Goal: Information Seeking & Learning: Learn about a topic

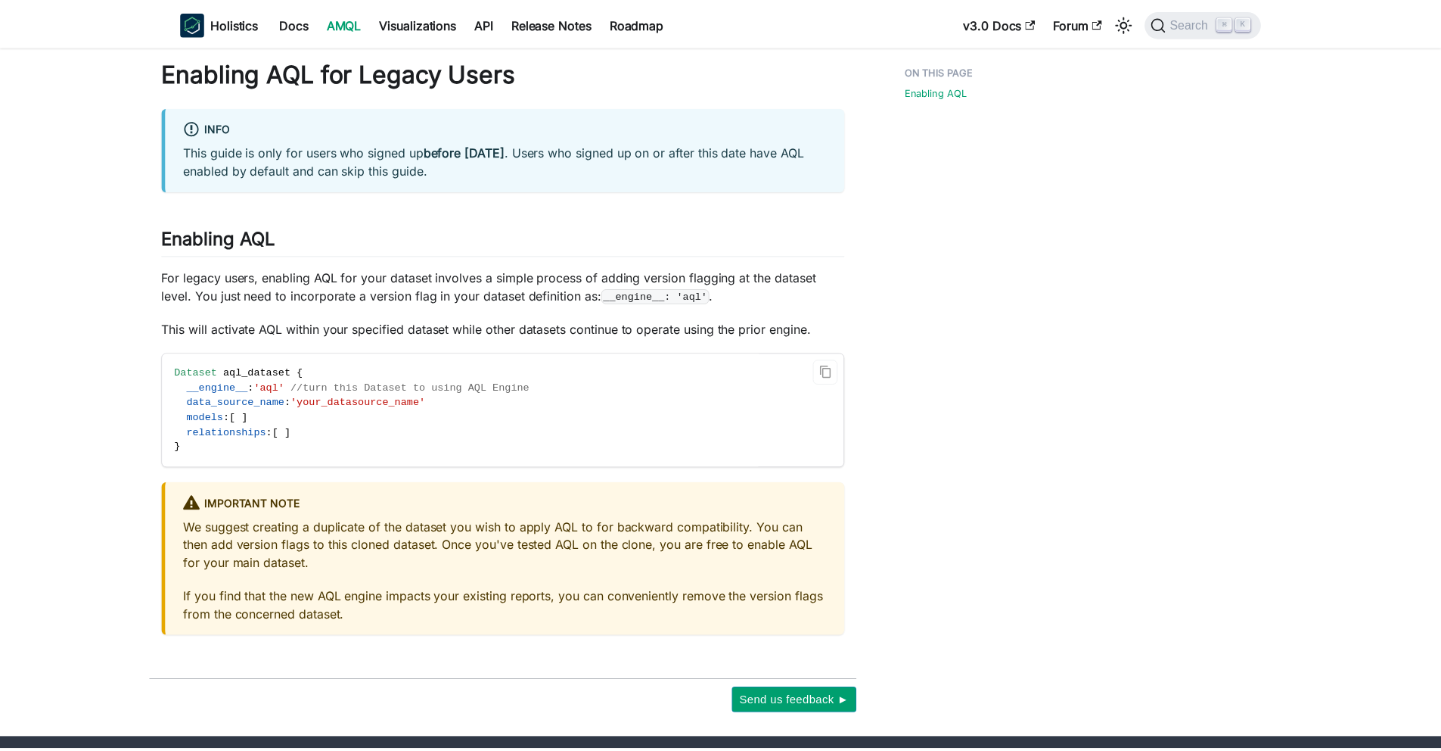
scroll to position [54, 0]
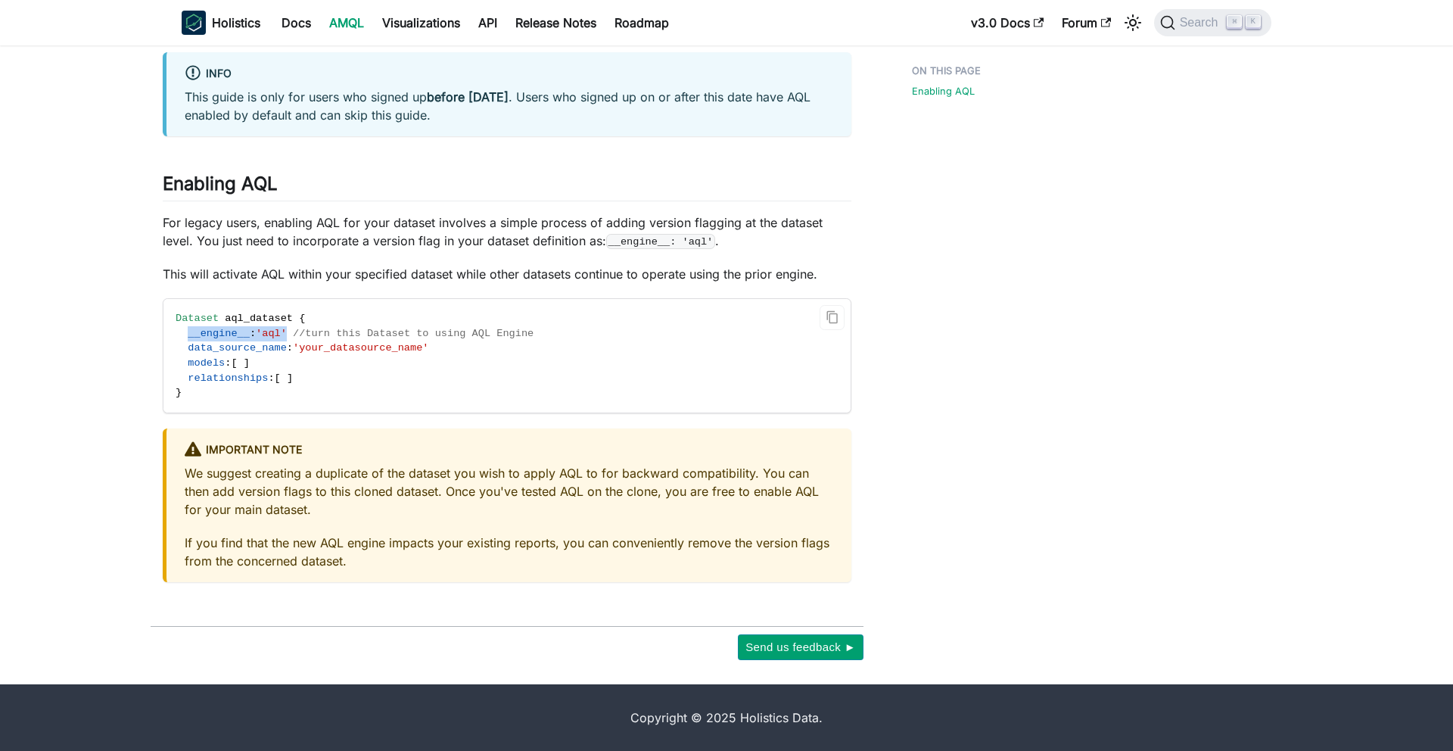
drag, startPoint x: 187, startPoint y: 337, endPoint x: 292, endPoint y: 336, distance: 105.2
click at [292, 336] on span "__engine__ : 'aql' //turn this Dataset to using AQL Engine" at bounding box center [355, 333] width 358 height 11
copy span "__engine__ : 'aql'"
click at [260, 362] on code "Dataset aql_dataset { __engine__ : 'aql' //turn this Dataset to using AQL Engin…" at bounding box center [462, 355] width 605 height 113
drag, startPoint x: 567, startPoint y: 334, endPoint x: 296, endPoint y: 338, distance: 270.9
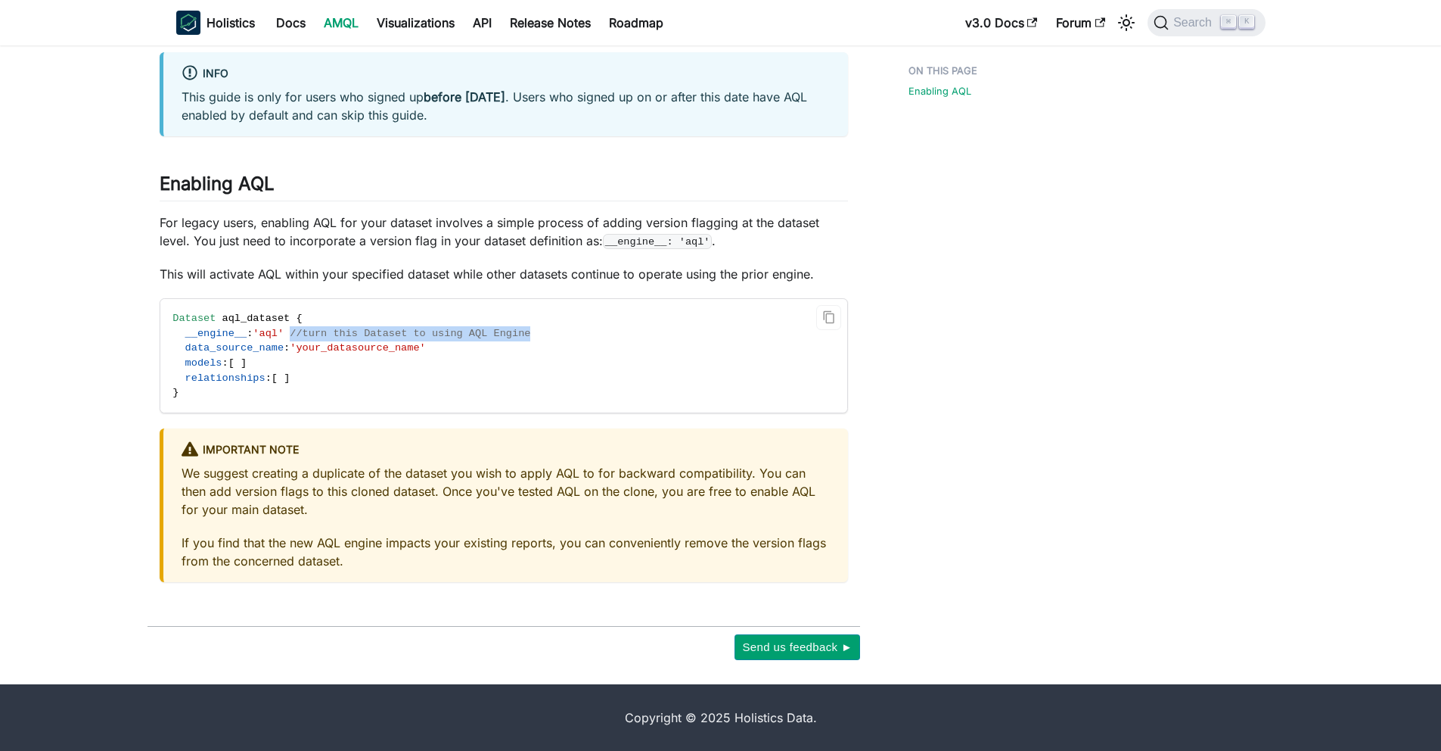
click at [296, 338] on code "Dataset aql_dataset { __engine__ : 'aql' //turn this Dataset to using AQL Engin…" at bounding box center [462, 355] width 605 height 113
click at [280, 337] on span "'aql'" at bounding box center [268, 333] width 31 height 11
click at [281, 336] on span "'aql'" at bounding box center [268, 333] width 31 height 11
click at [213, 334] on span "__engine__" at bounding box center [216, 333] width 62 height 11
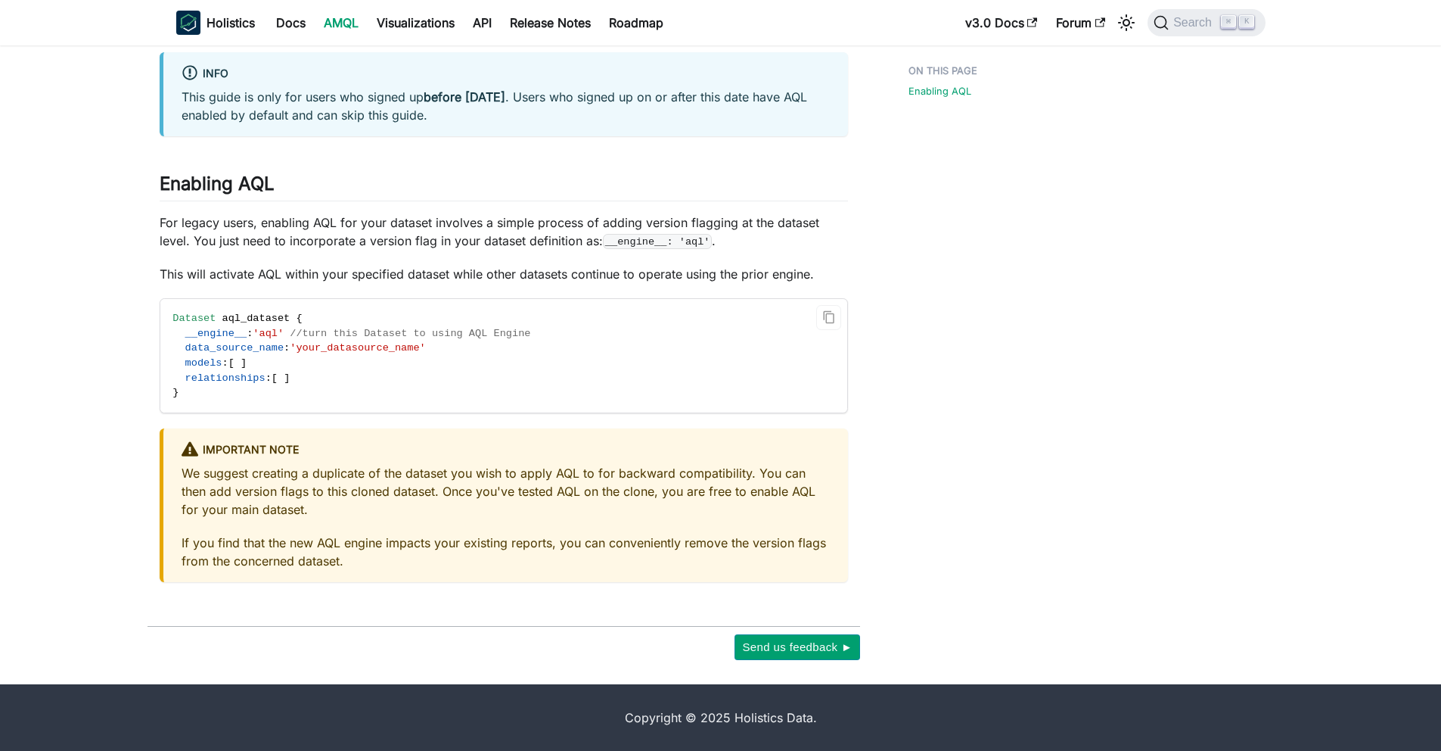
drag, startPoint x: 204, startPoint y: 365, endPoint x: 210, endPoint y: 358, distance: 9.6
click at [204, 365] on span "models" at bounding box center [203, 362] width 37 height 11
click at [210, 358] on span "models" at bounding box center [203, 362] width 37 height 11
click at [212, 359] on span "models" at bounding box center [203, 362] width 37 height 11
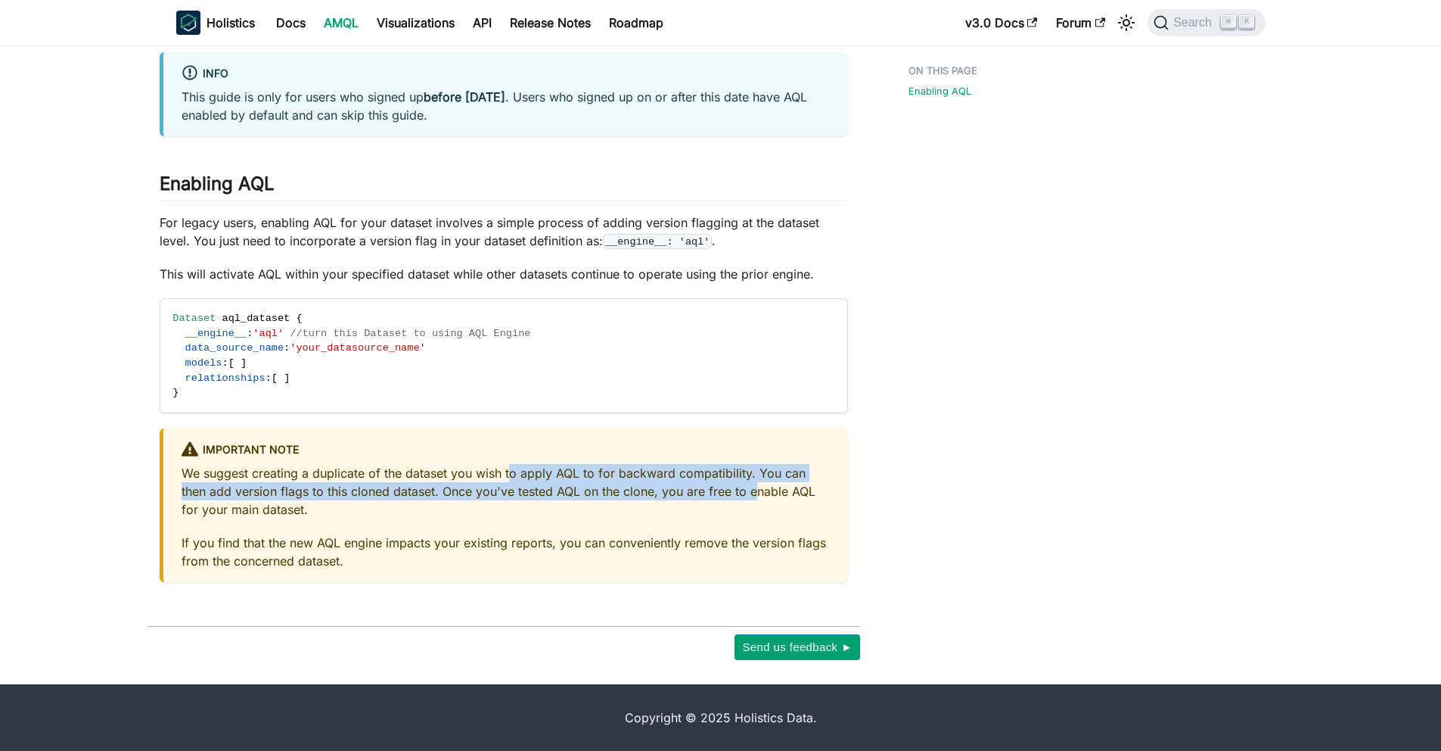
drag, startPoint x: 514, startPoint y: 470, endPoint x: 752, endPoint y: 496, distance: 239.7
click at [752, 496] on p "We suggest creating a duplicate of the dataset you wish to apply AQL to for bac…" at bounding box center [506, 491] width 648 height 54
click at [751, 495] on p "We suggest creating a duplicate of the dataset you wish to apply AQL to for bac…" at bounding box center [506, 491] width 648 height 54
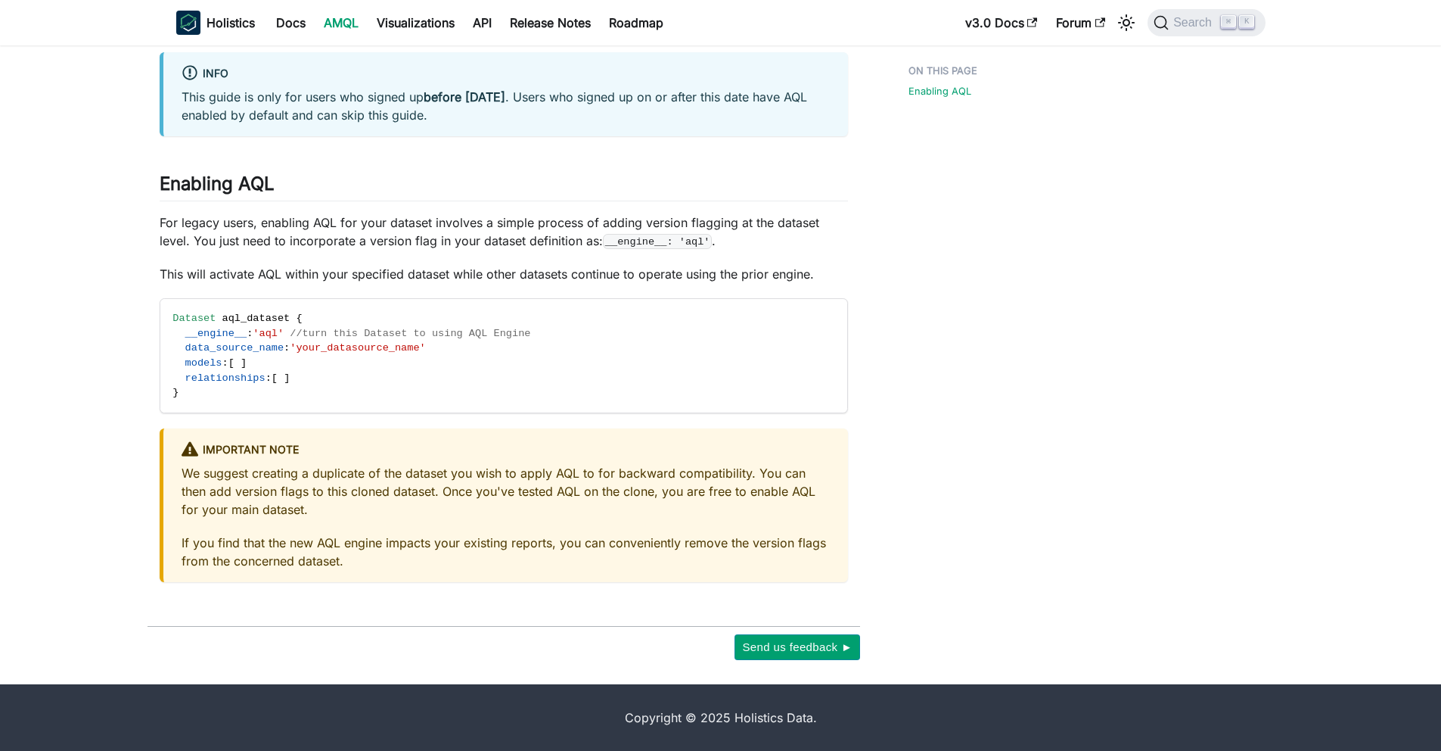
drag, startPoint x: 437, startPoint y: 487, endPoint x: 584, endPoint y: 524, distance: 152.1
click at [584, 524] on div "We suggest creating a duplicate of the dataset you wish to apply AQL to for bac…" at bounding box center [506, 517] width 648 height 106
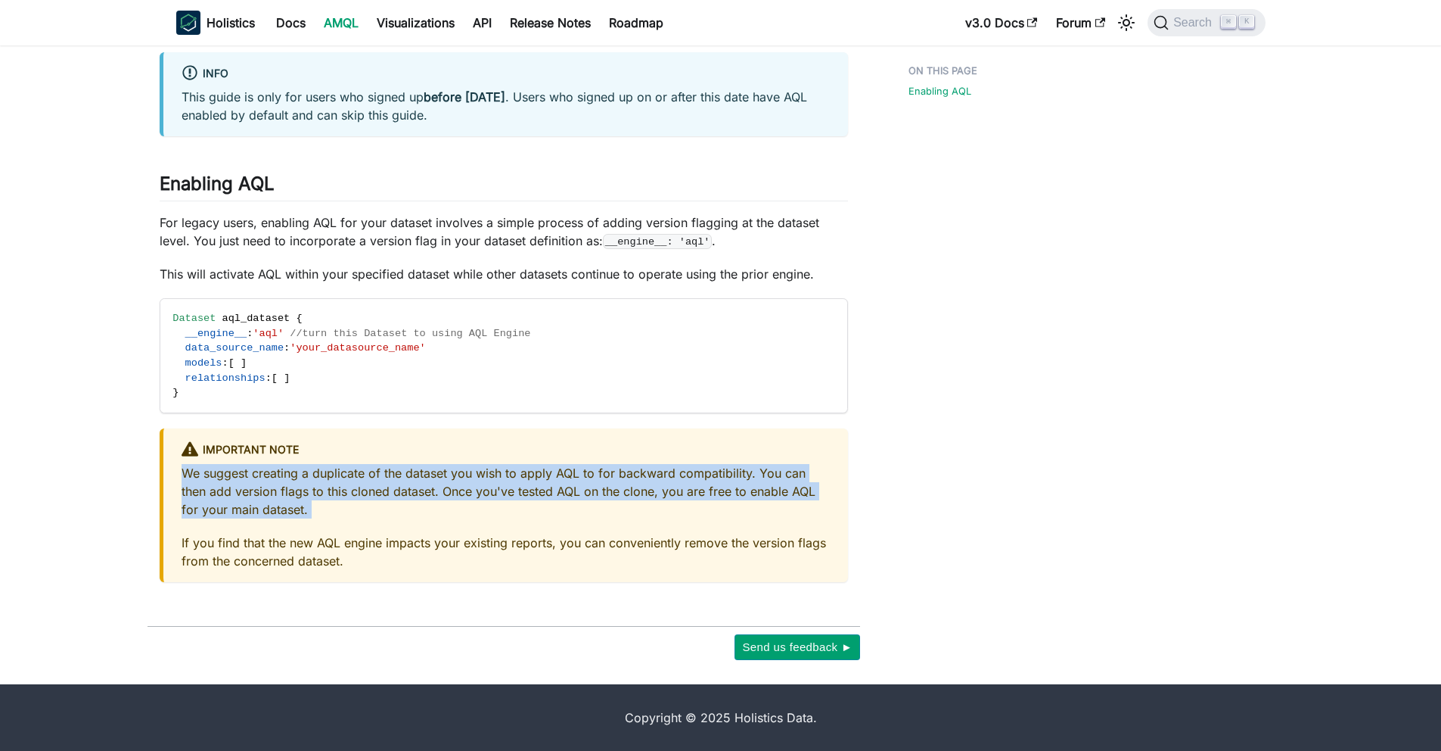
drag, startPoint x: 355, startPoint y: 524, endPoint x: 120, endPoint y: 467, distance: 241.3
click at [120, 468] on main "On this page Enabling AQL for Legacy Users info This guide is only for users wh…" at bounding box center [709, 337] width 1419 height 693
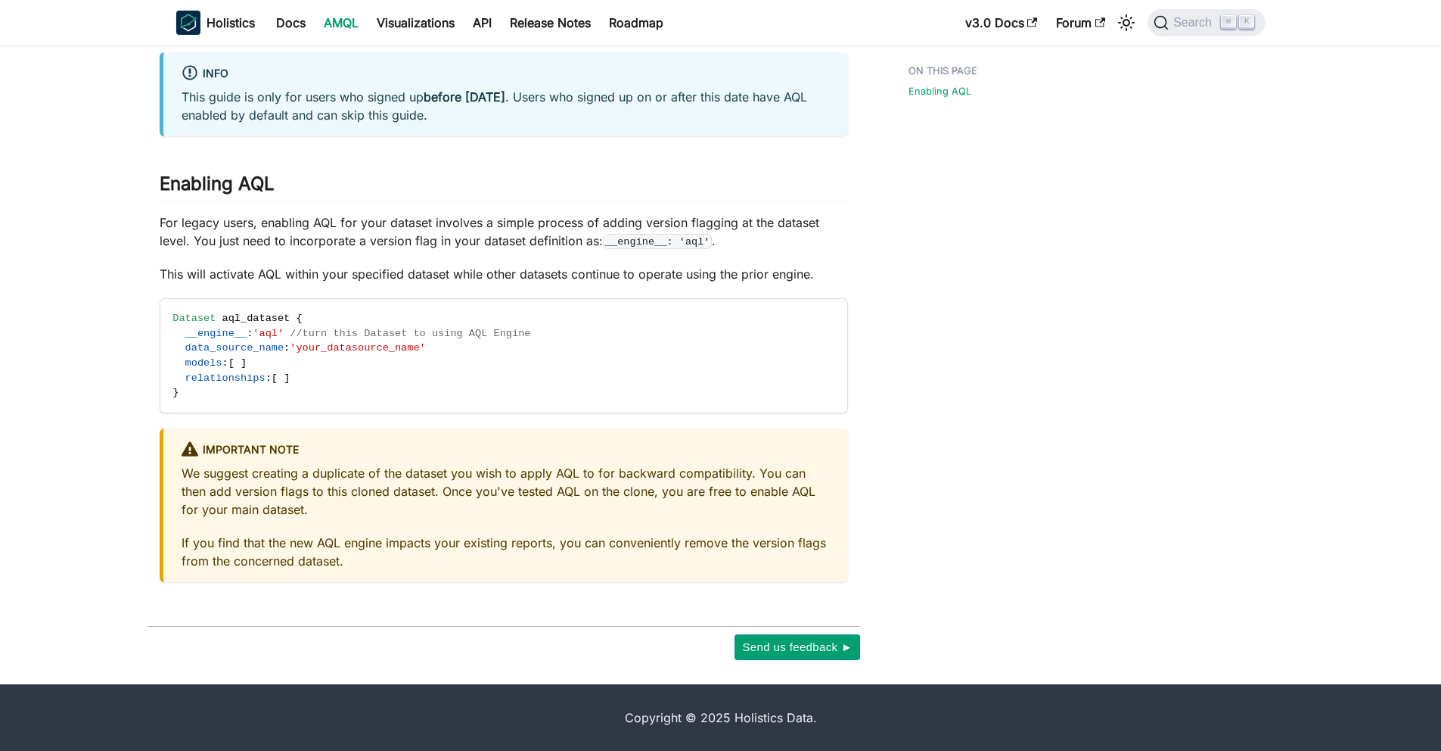
click at [327, 237] on p "For legacy users, enabling AQL for your dataset involves a simple process of ad…" at bounding box center [504, 231] width 688 height 36
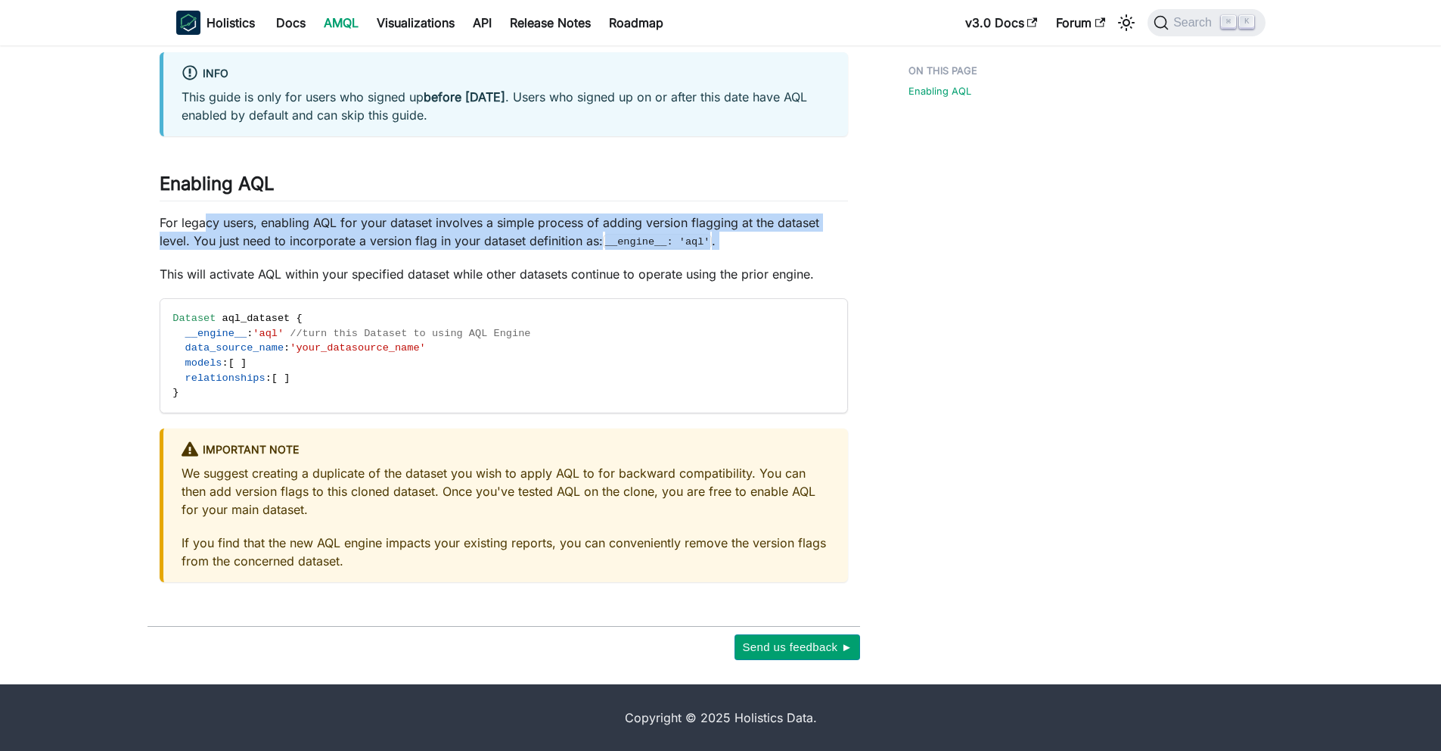
drag, startPoint x: 208, startPoint y: 220, endPoint x: 567, endPoint y: 251, distance: 360.0
click at [620, 262] on div "Enabling AQL for Legacy Users info This guide is only for users who signed up b…" at bounding box center [504, 292] width 688 height 579
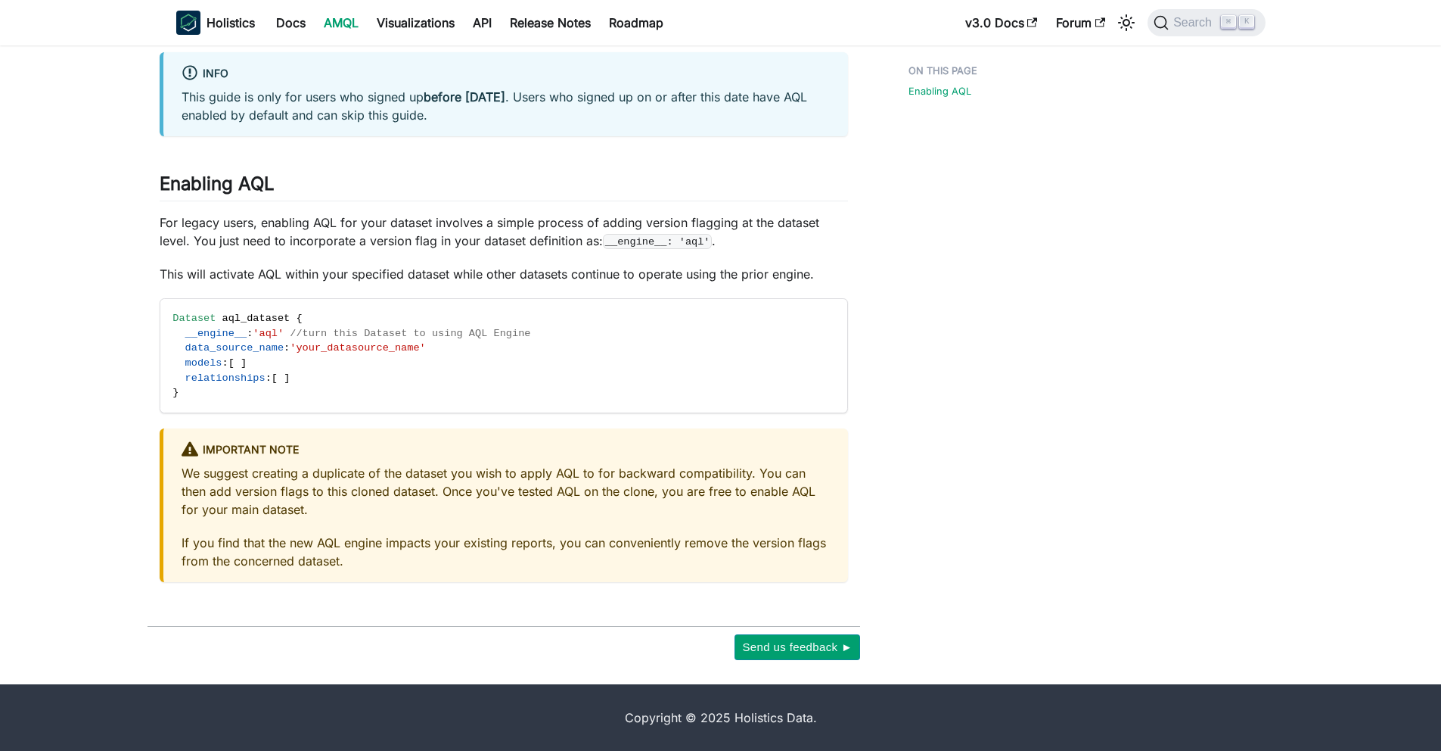
click at [560, 250] on div "Enabling AQL for Legacy Users info This guide is only for users who signed up b…" at bounding box center [504, 292] width 688 height 579
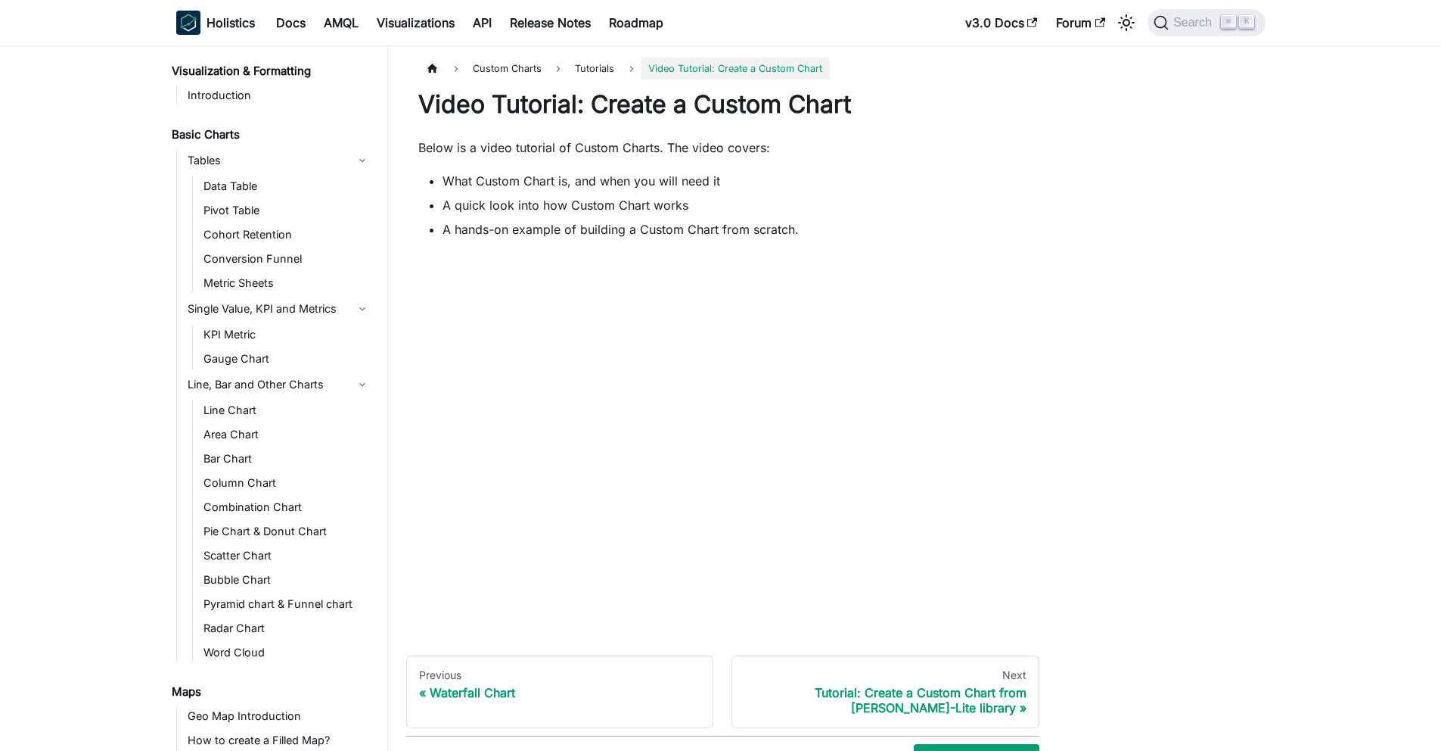
scroll to position [840, 0]
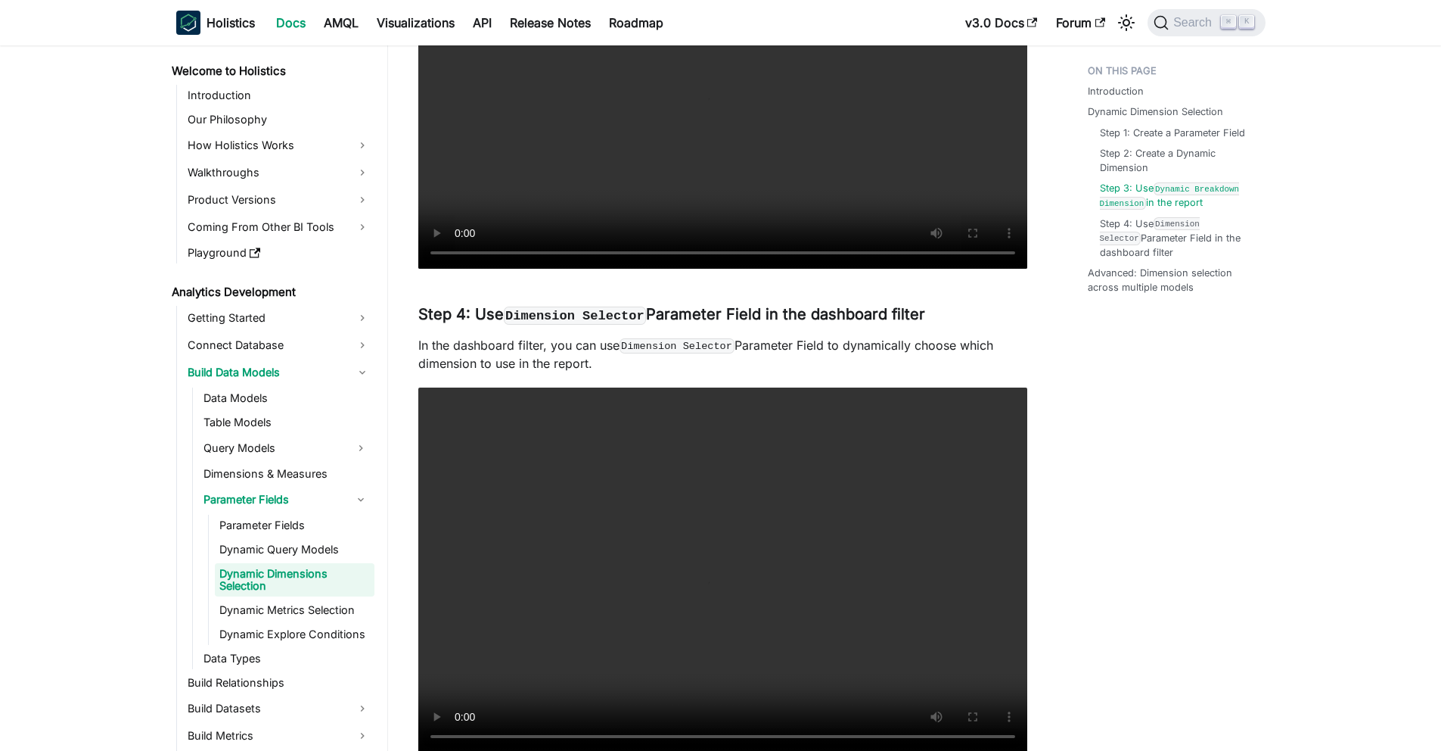
scroll to position [3232, 0]
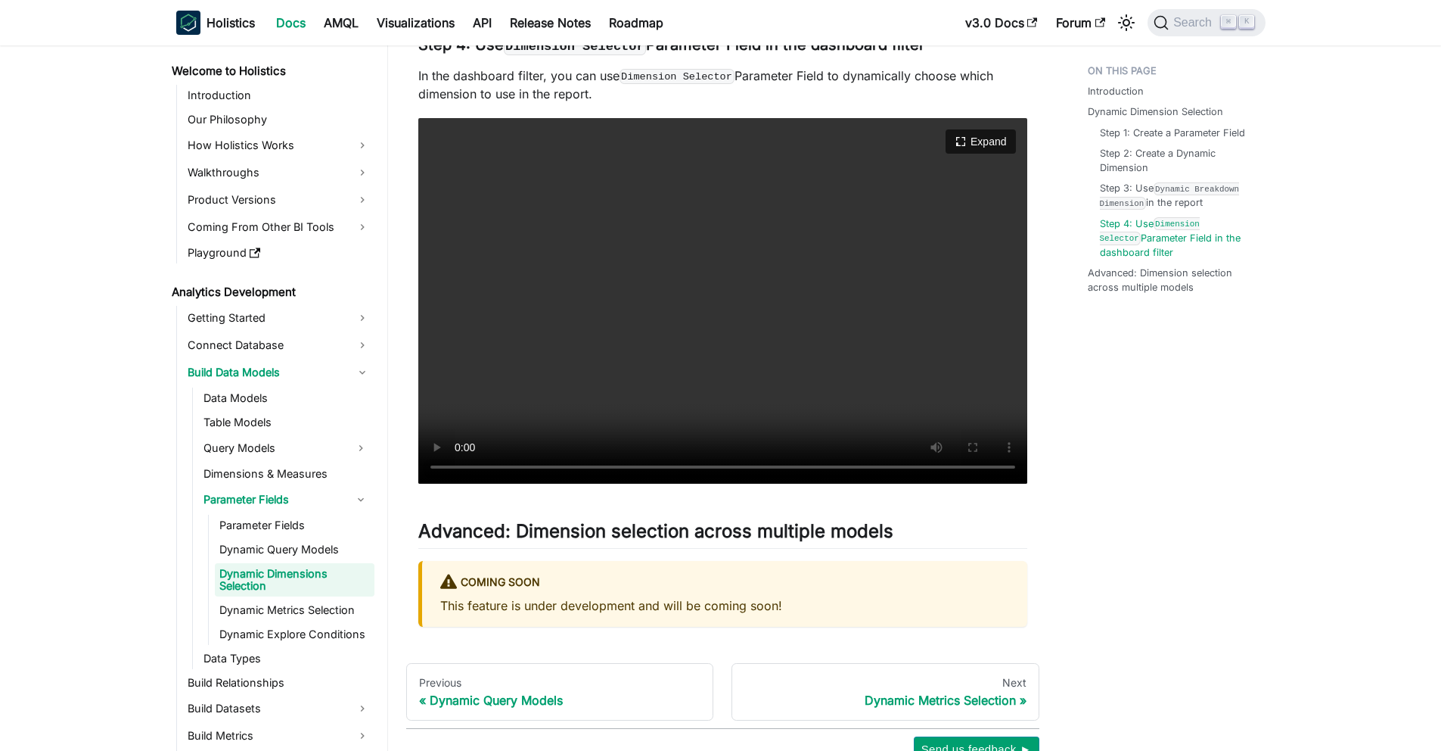
click at [605, 350] on video "Your browser does not support embedding video, but you can download it ." at bounding box center [722, 300] width 609 height 365
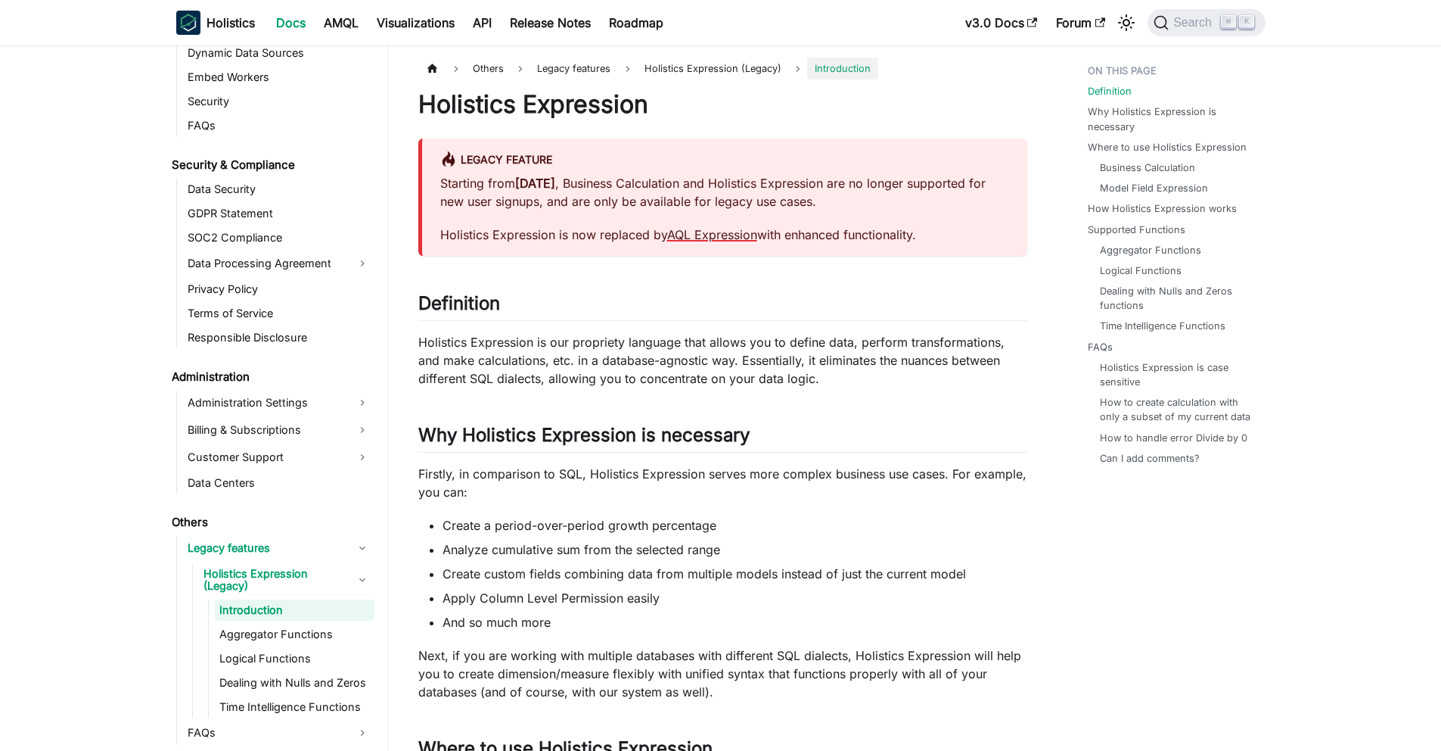
click at [703, 239] on link "AQL Expression" at bounding box center [712, 234] width 90 height 15
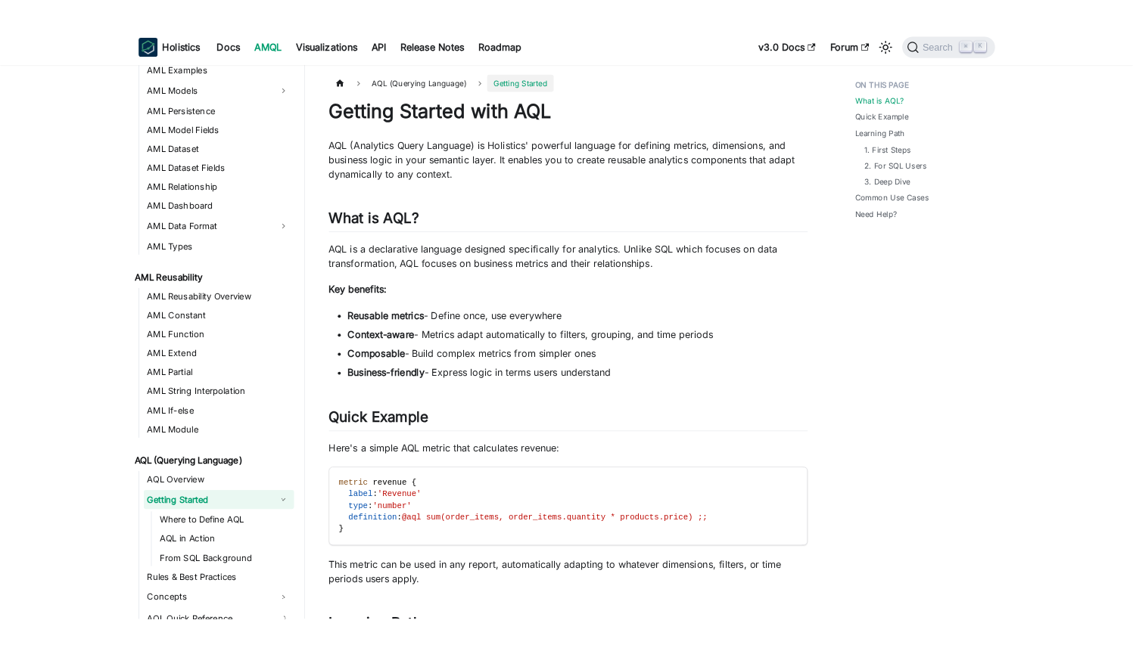
scroll to position [180, 0]
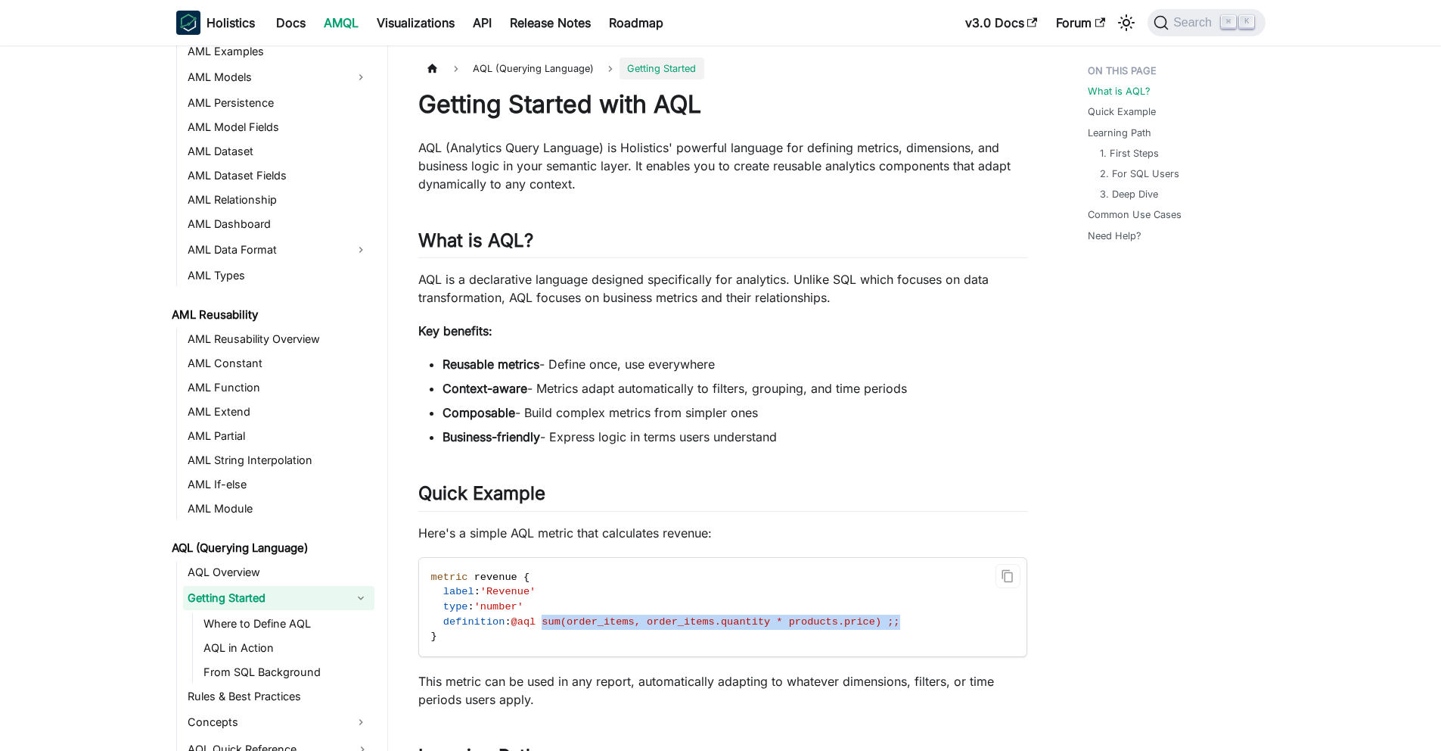
drag, startPoint x: 549, startPoint y: 622, endPoint x: 926, endPoint y: 625, distance: 376.8
click at [926, 625] on code "metric revenue { label : 'Revenue' type : 'number' definition : @aql sum(order_…" at bounding box center [721, 607] width 605 height 99
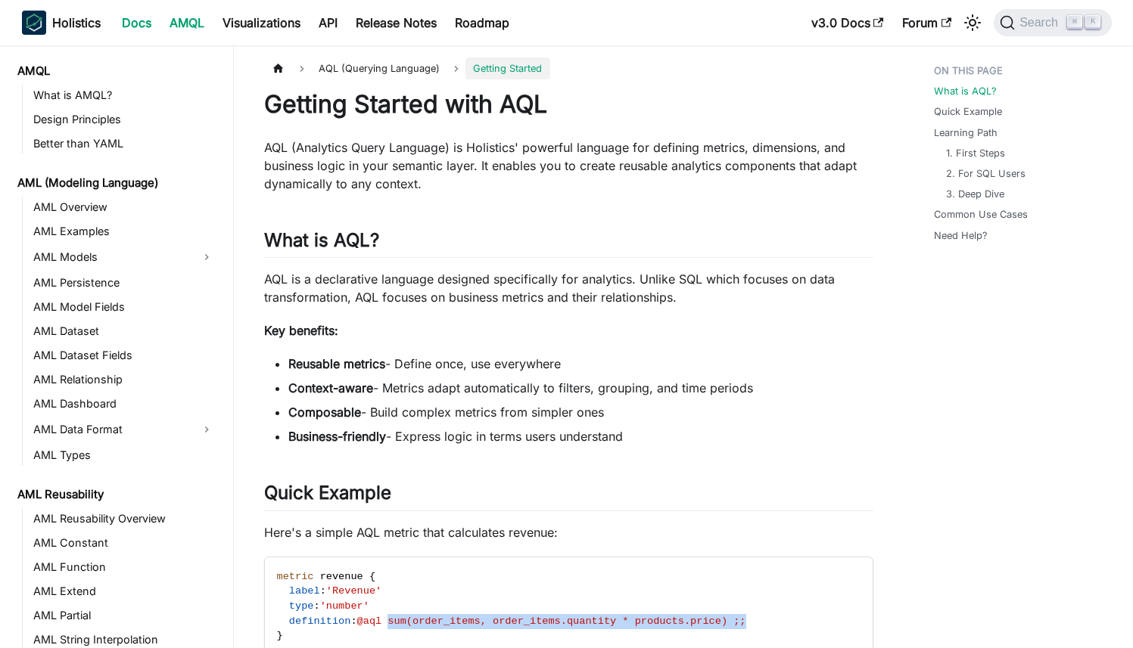
click at [130, 25] on link "Docs" at bounding box center [137, 23] width 48 height 24
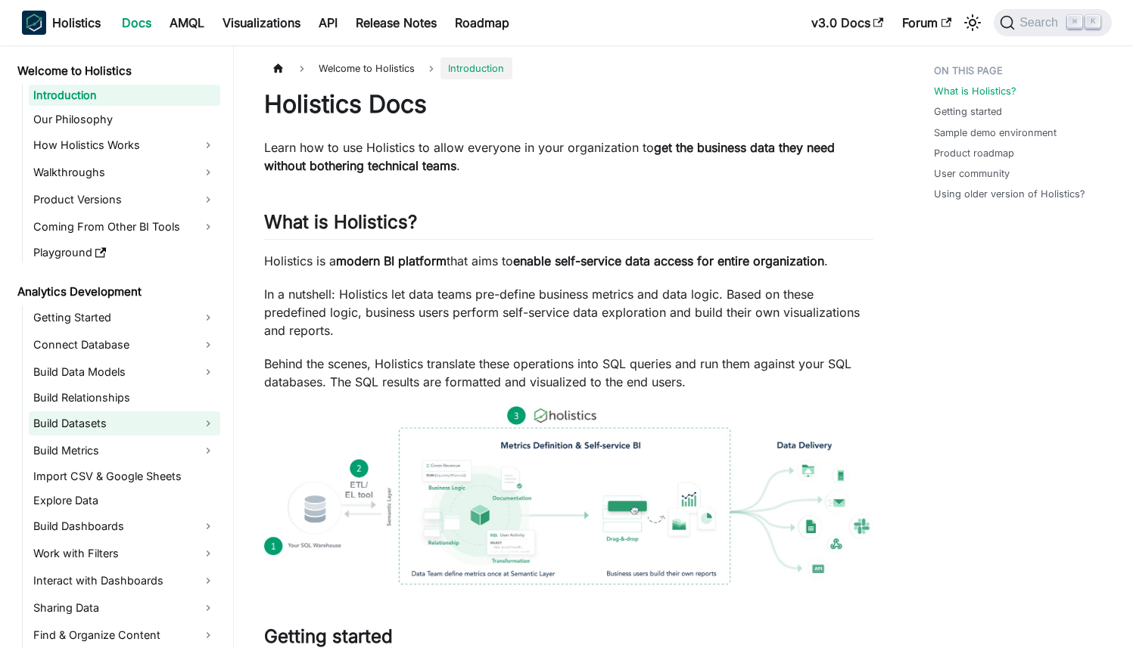
scroll to position [48, 0]
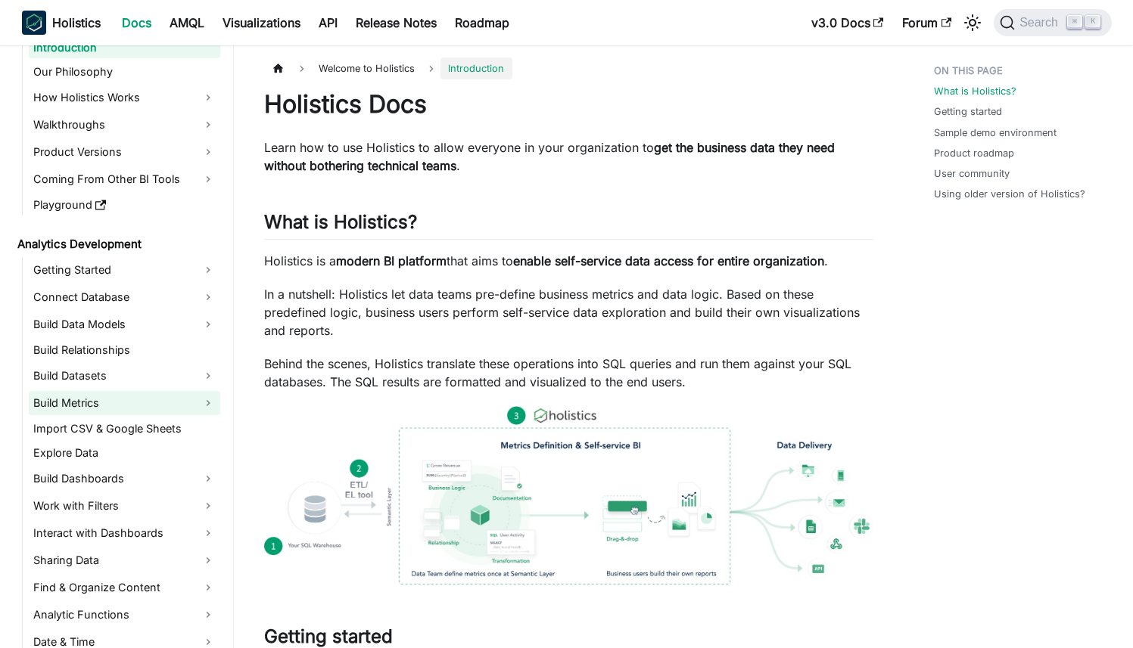
click at [81, 400] on link "Build Metrics" at bounding box center [124, 403] width 191 height 24
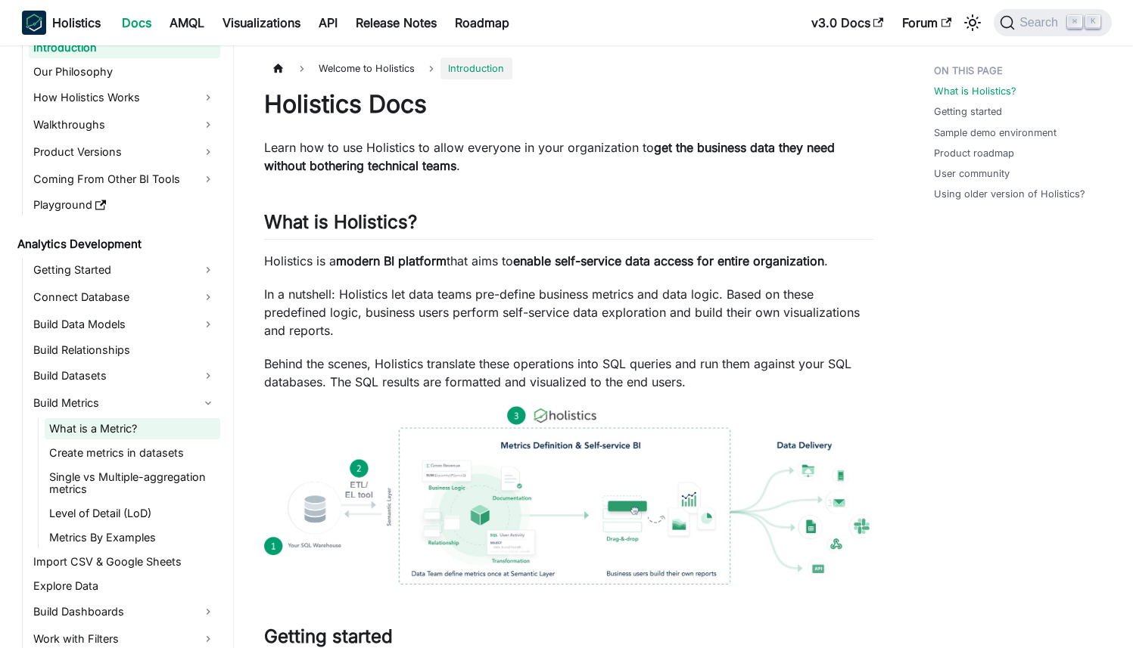
click at [97, 424] on link "What is a Metric?" at bounding box center [133, 428] width 176 height 21
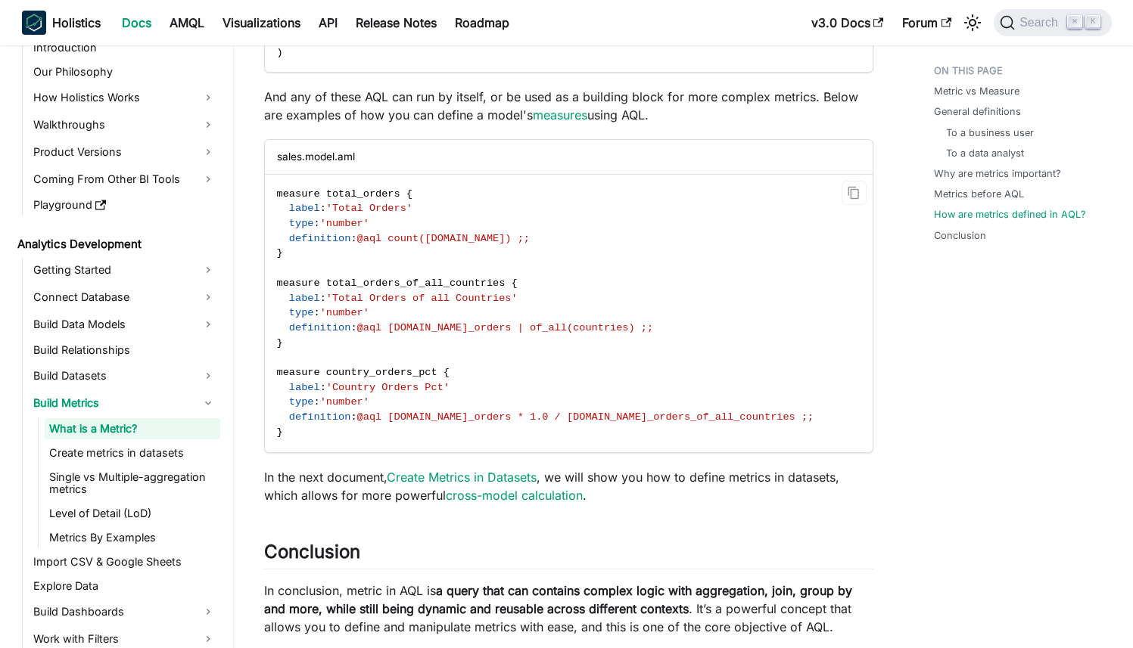
scroll to position [3714, 0]
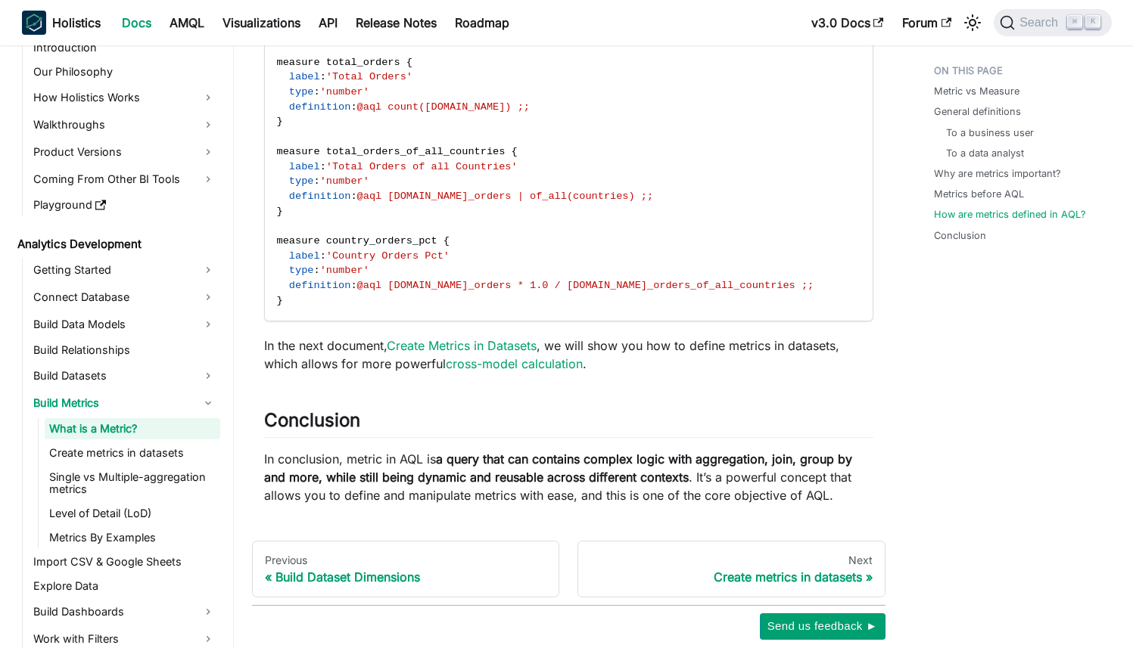
click at [355, 343] on p "In the next document, Create Metrics in Datasets , we will show you how to defi…" at bounding box center [568, 355] width 609 height 36
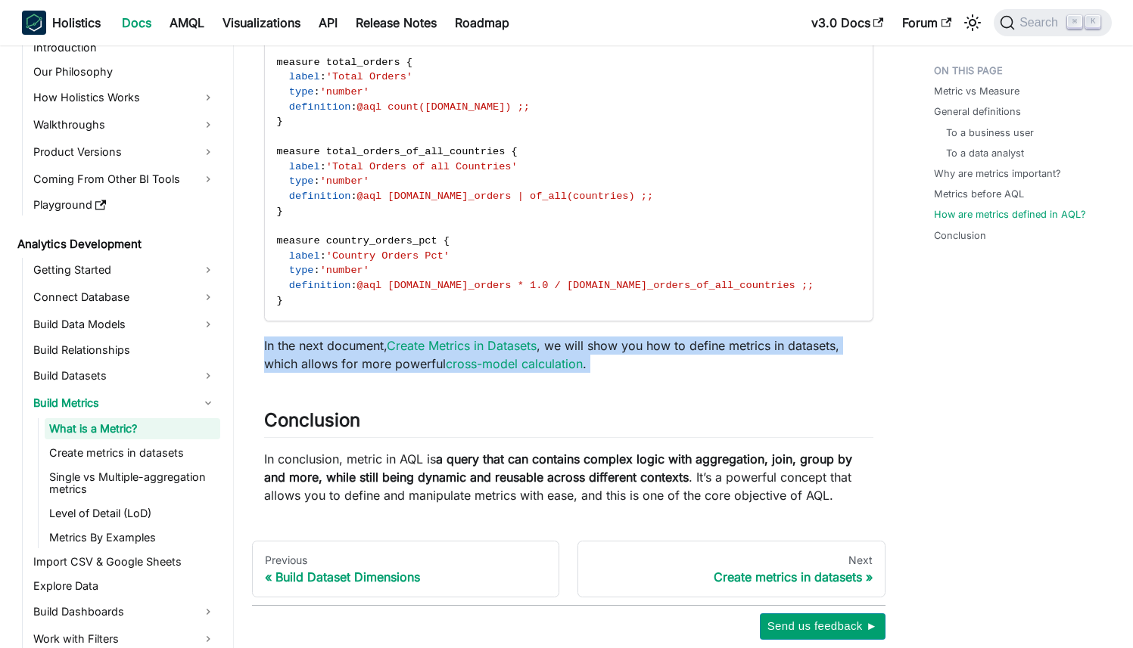
click at [355, 343] on p "In the next document, Create Metrics in Datasets , we will show you how to defi…" at bounding box center [568, 355] width 609 height 36
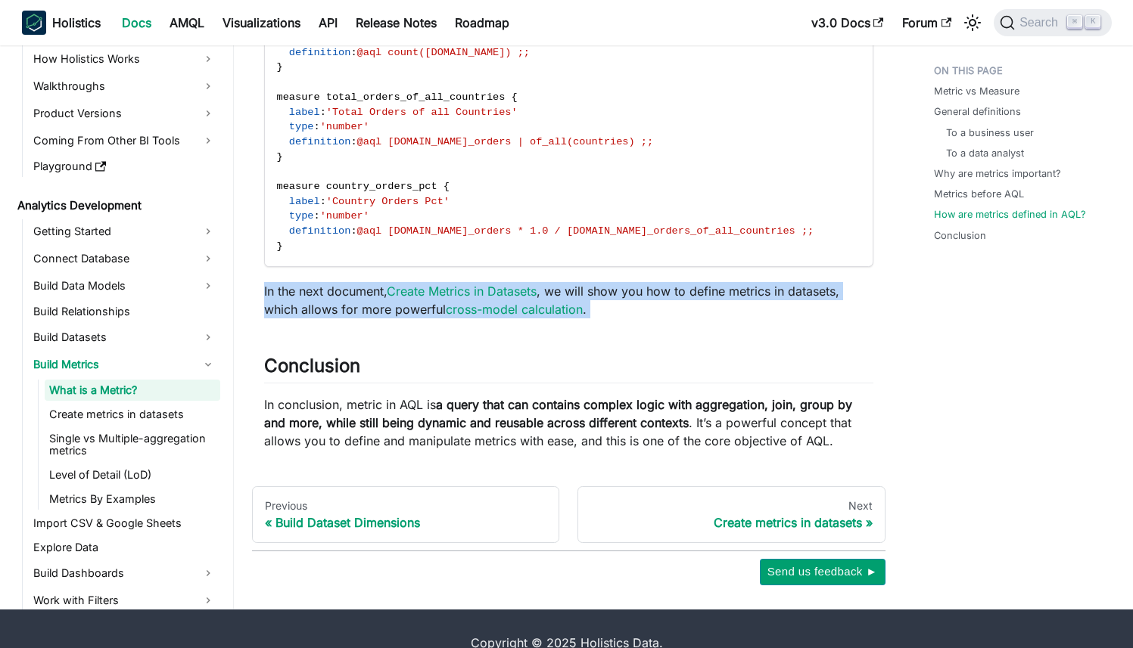
scroll to position [3797, 0]
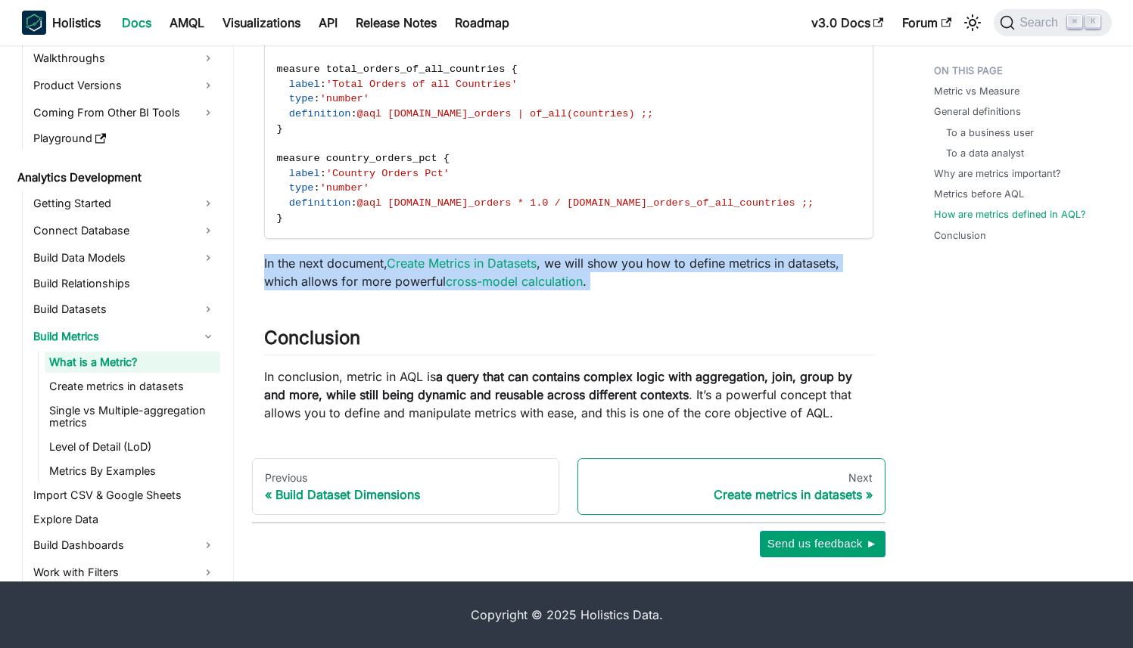
click at [741, 493] on div "Create metrics in datasets" at bounding box center [731, 494] width 282 height 15
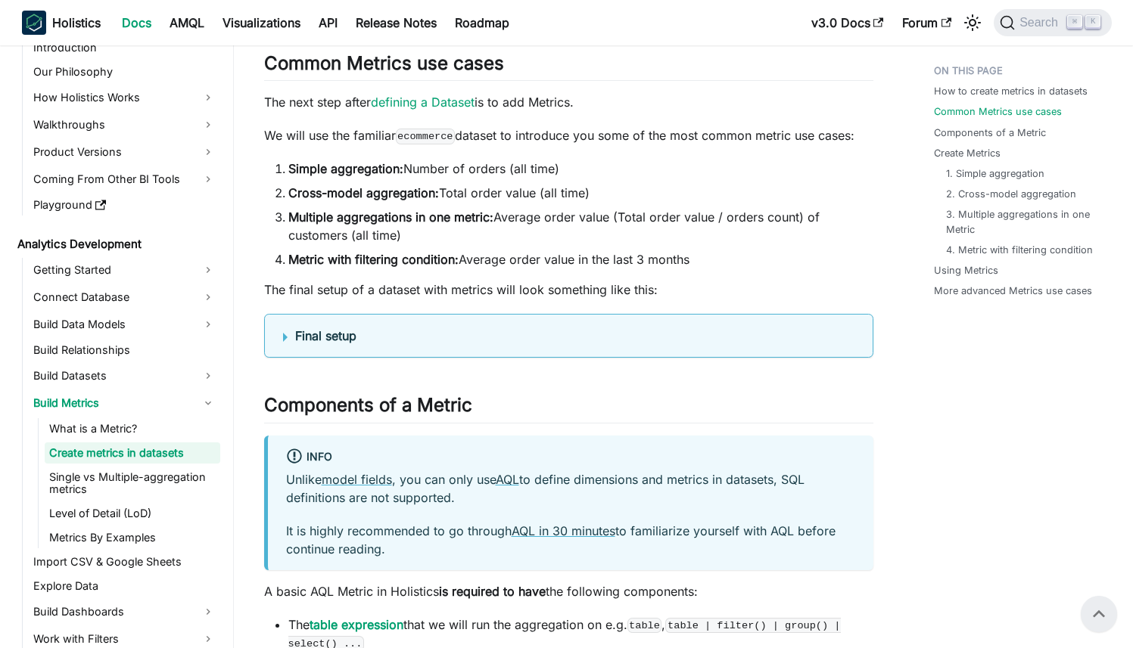
scroll to position [413, 0]
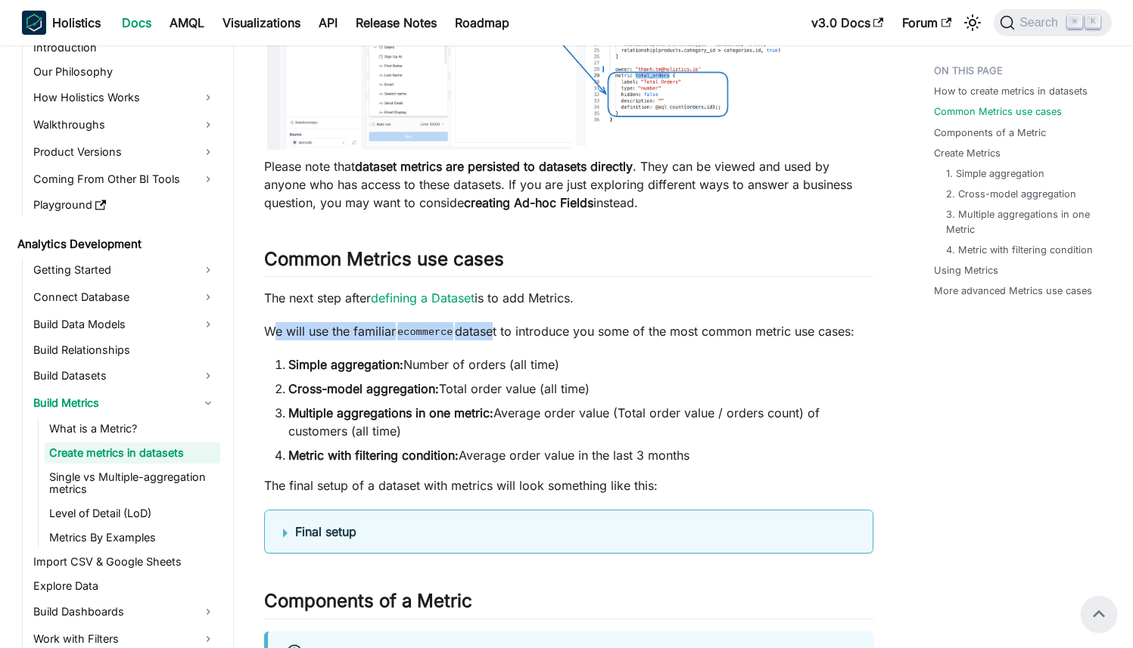
drag, startPoint x: 269, startPoint y: 328, endPoint x: 498, endPoint y: 328, distance: 228.5
click at [498, 328] on p "We will use the familiar ecommerce dataset to introduce you some of the most co…" at bounding box center [568, 331] width 609 height 18
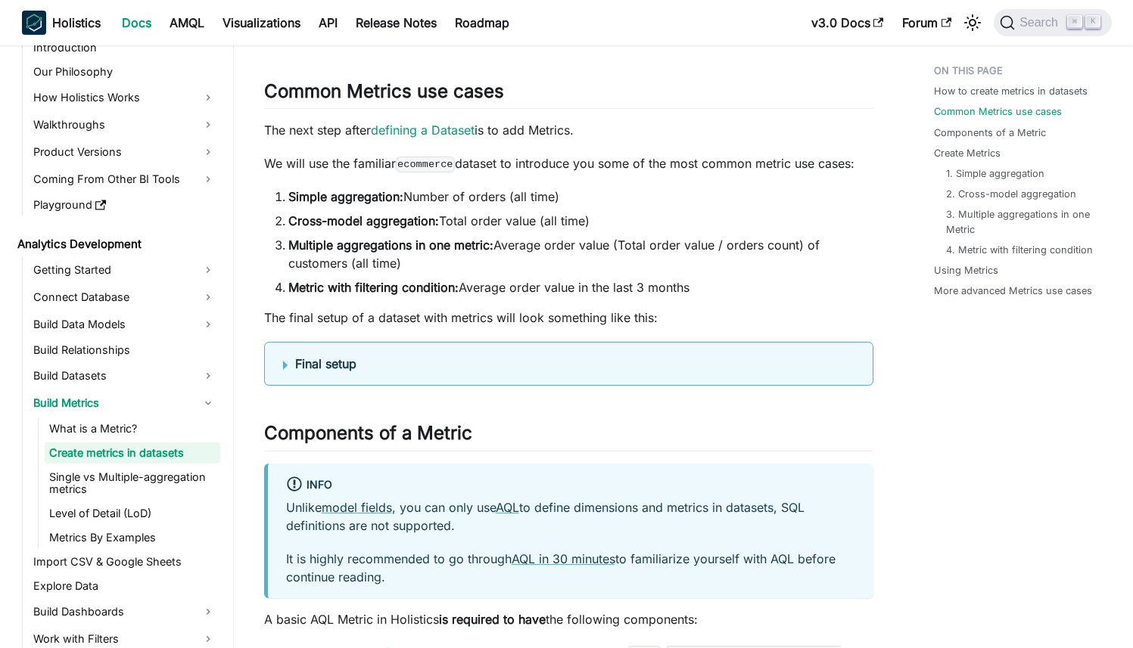
scroll to position [584, 0]
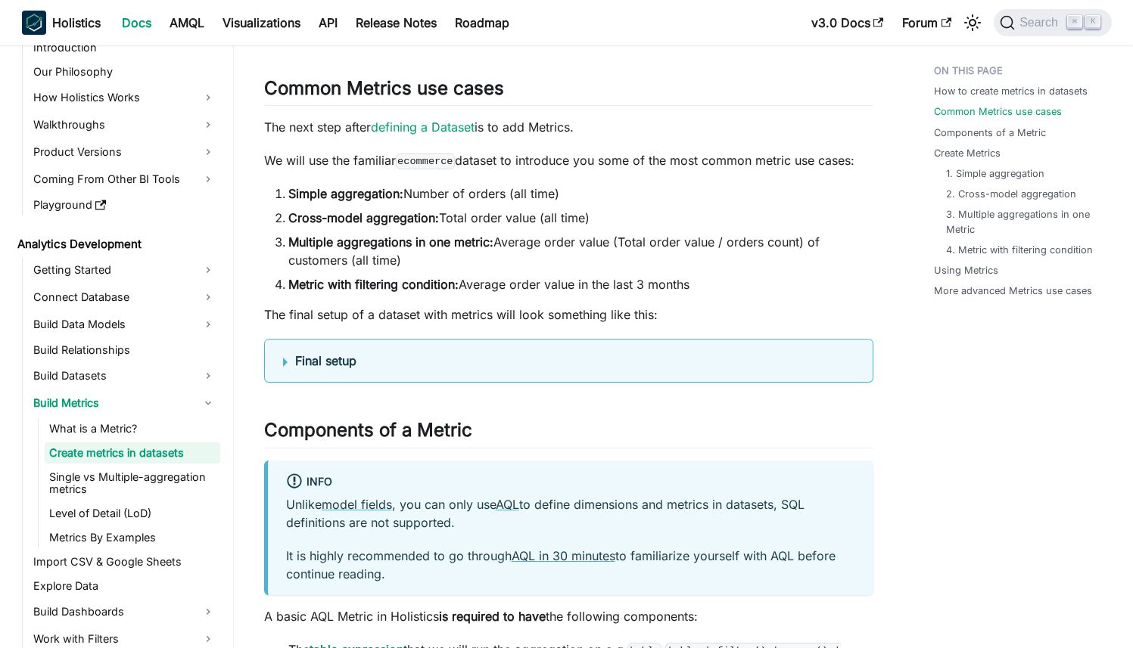
click at [309, 350] on details "Final setup Dataset Definition Dataset ecommerce { label : 'Ecommerce' owner : …" at bounding box center [568, 361] width 609 height 44
click at [303, 357] on b "Final setup" at bounding box center [325, 360] width 61 height 15
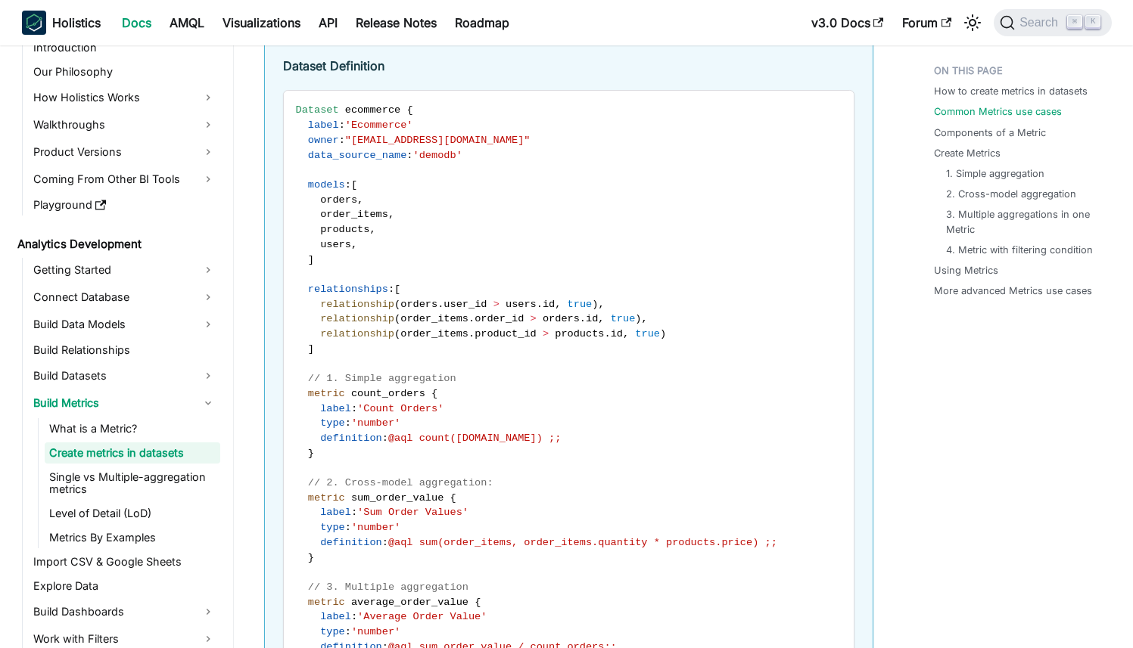
scroll to position [1057, 0]
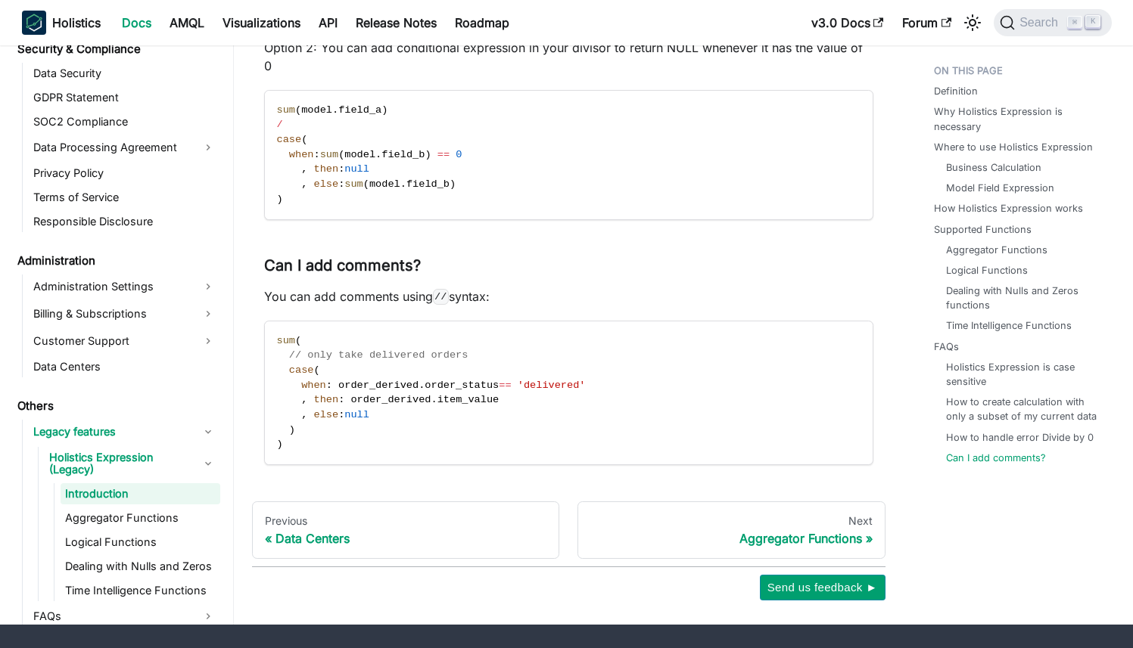
scroll to position [3205, 0]
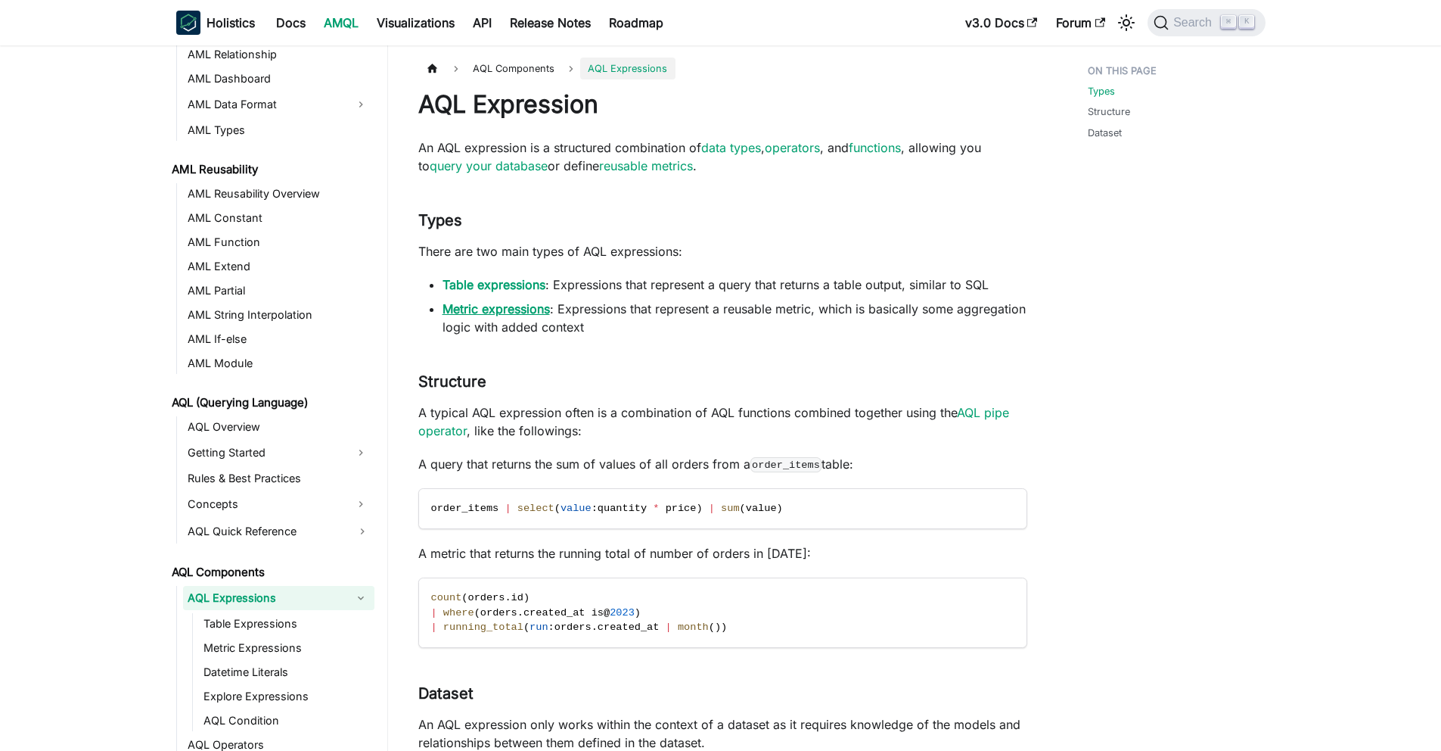
click at [500, 306] on link "Metric expressions" at bounding box center [496, 308] width 107 height 15
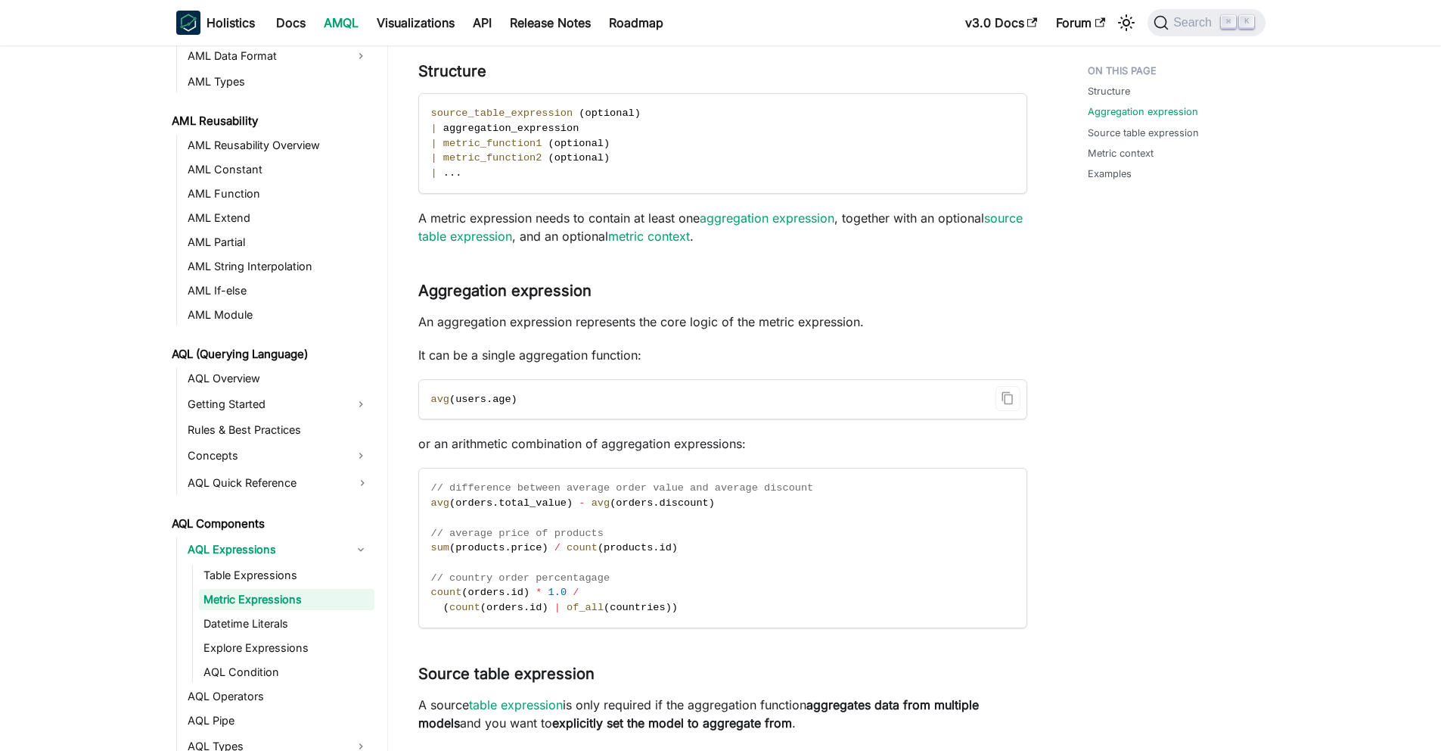
scroll to position [186, 0]
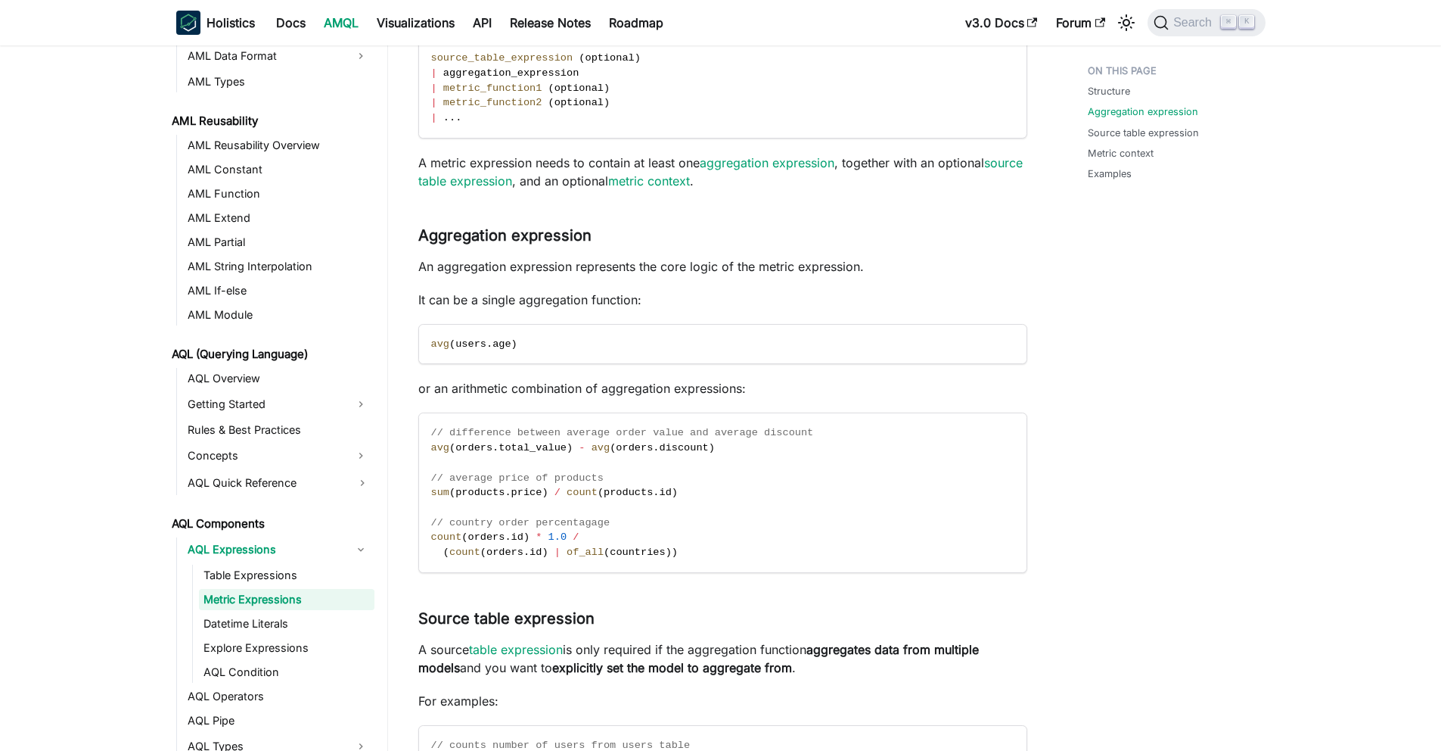
drag, startPoint x: 739, startPoint y: 440, endPoint x: 410, endPoint y: 443, distance: 329.1
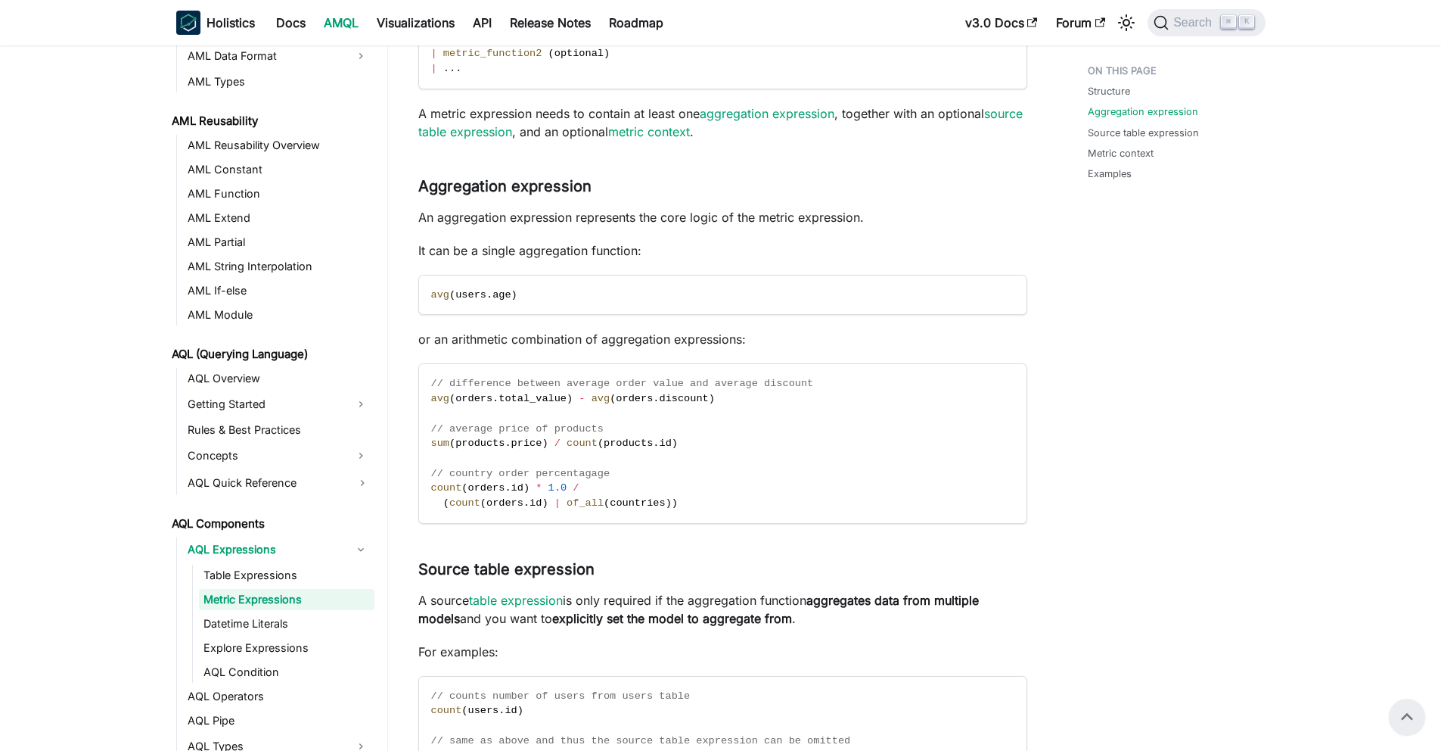
scroll to position [0, 0]
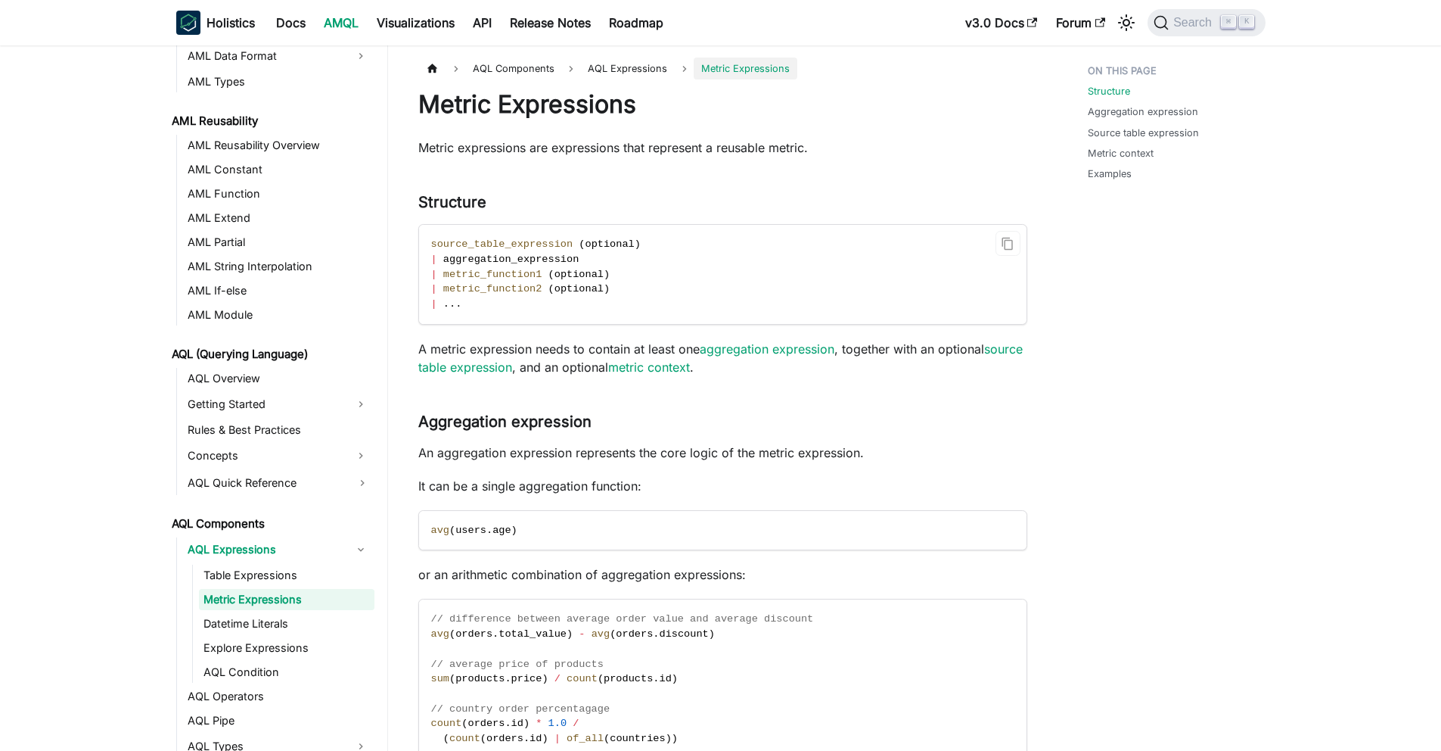
click at [523, 244] on span "source_table_expression" at bounding box center [502, 243] width 142 height 11
click at [504, 256] on span "aggregation_expression" at bounding box center [510, 258] width 135 height 11
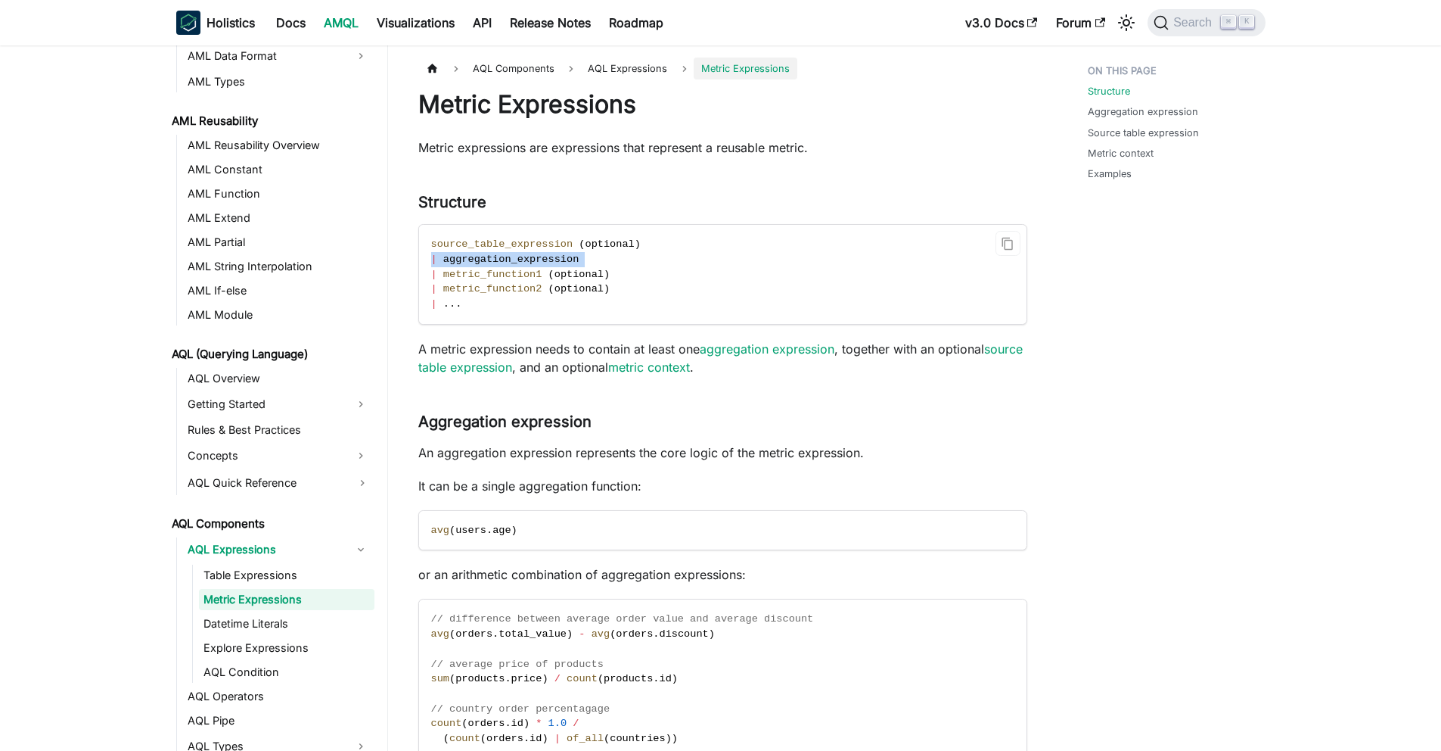
click at [504, 256] on span "aggregation_expression" at bounding box center [510, 258] width 135 height 11
click at [504, 269] on span "metric_function1" at bounding box center [492, 274] width 99 height 11
click at [543, 312] on code "source_table_expression ( optional ) | aggregation_expression | metric_function…" at bounding box center [721, 274] width 605 height 99
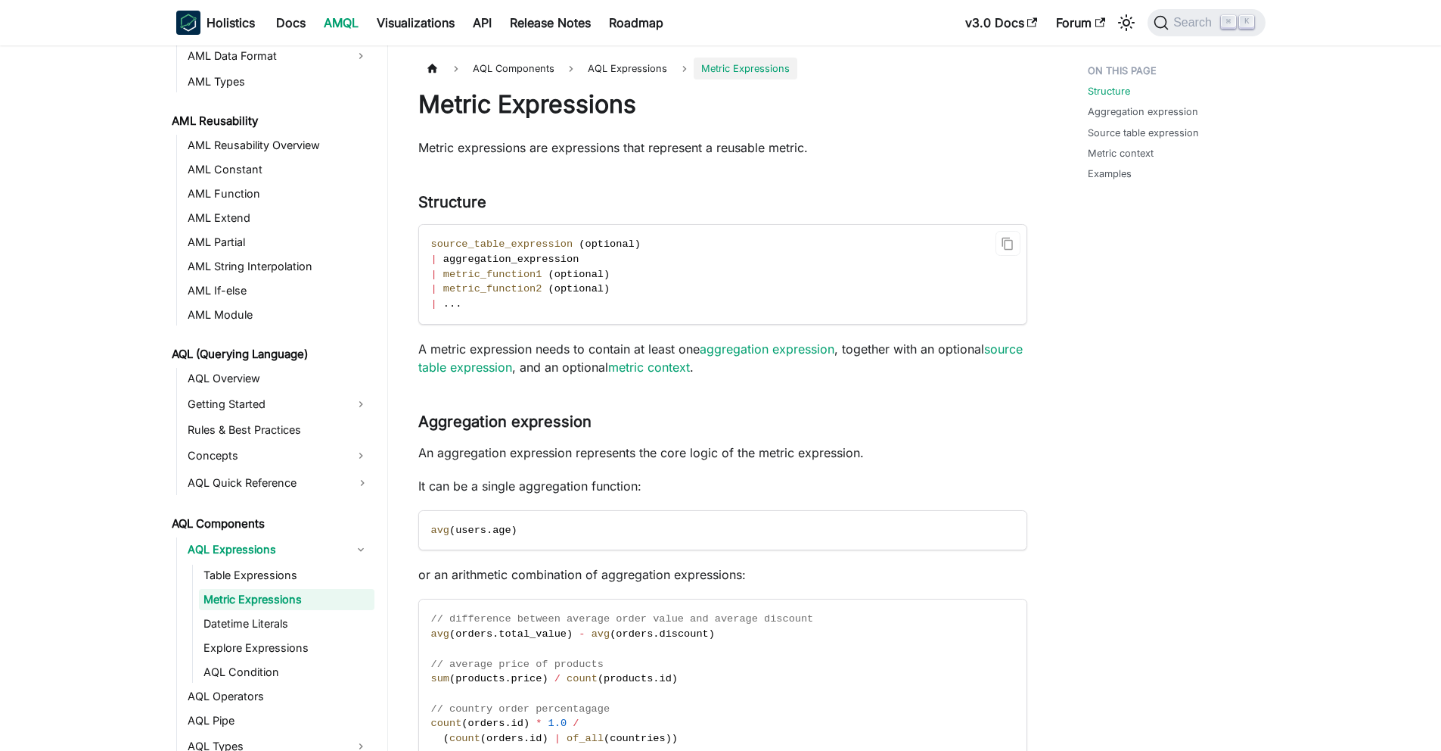
click at [496, 275] on span "metric_function1" at bounding box center [492, 274] width 99 height 11
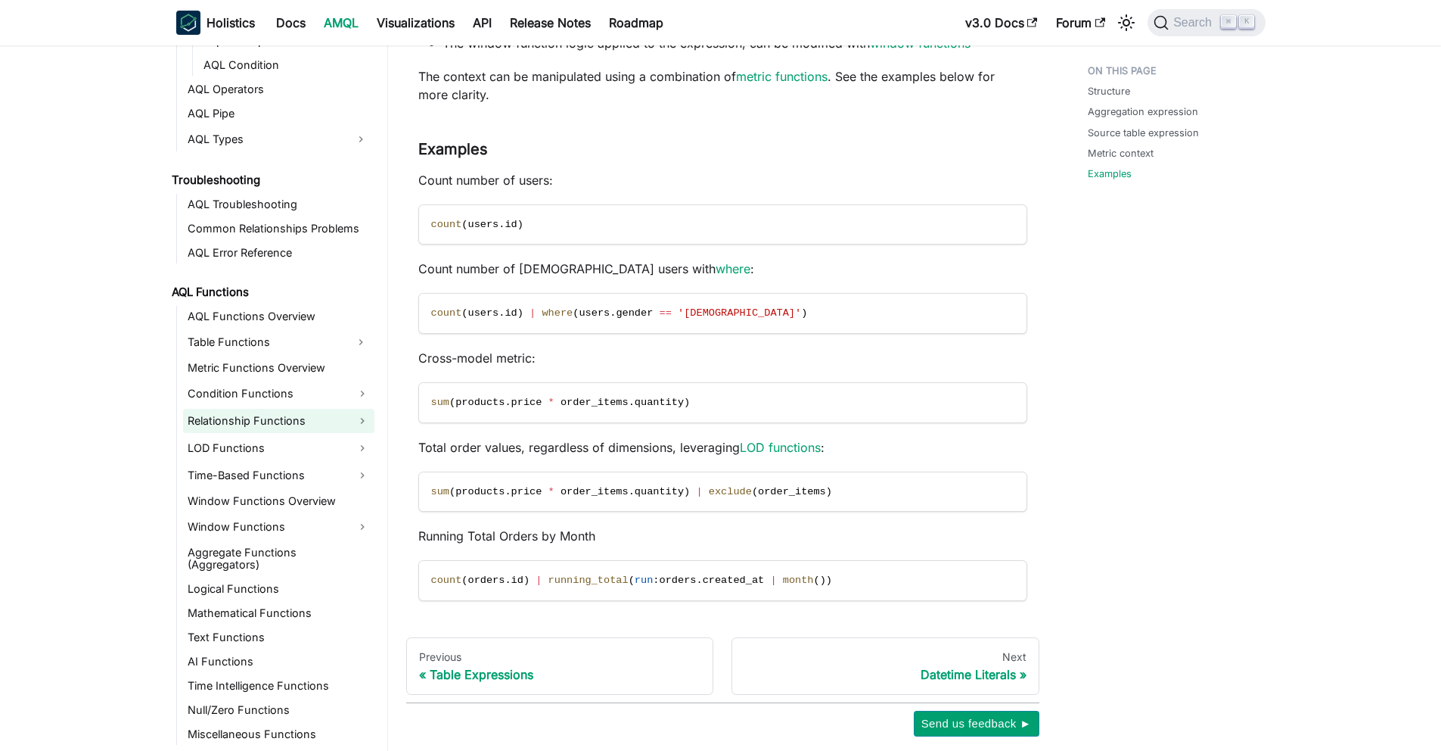
scroll to position [1683, 0]
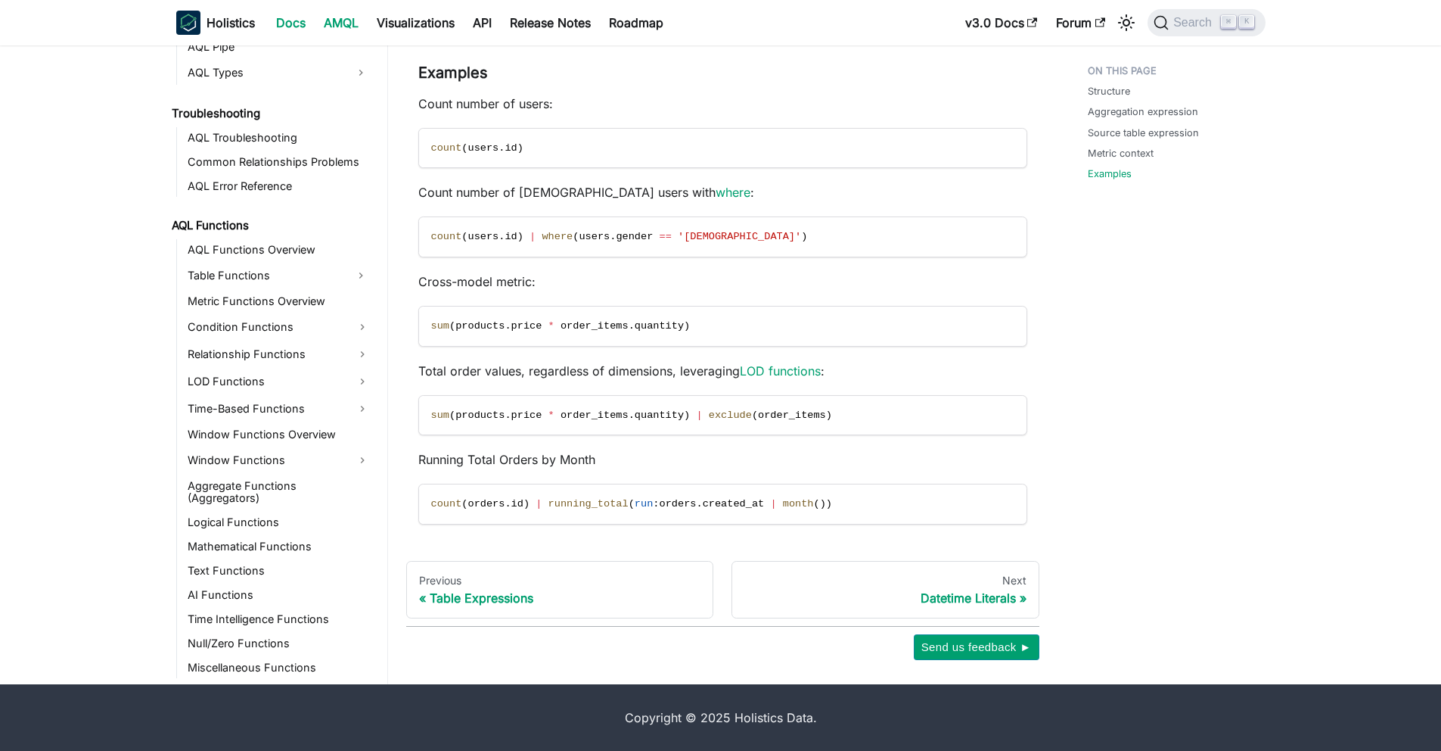
click at [290, 22] on link "Docs" at bounding box center [291, 23] width 48 height 24
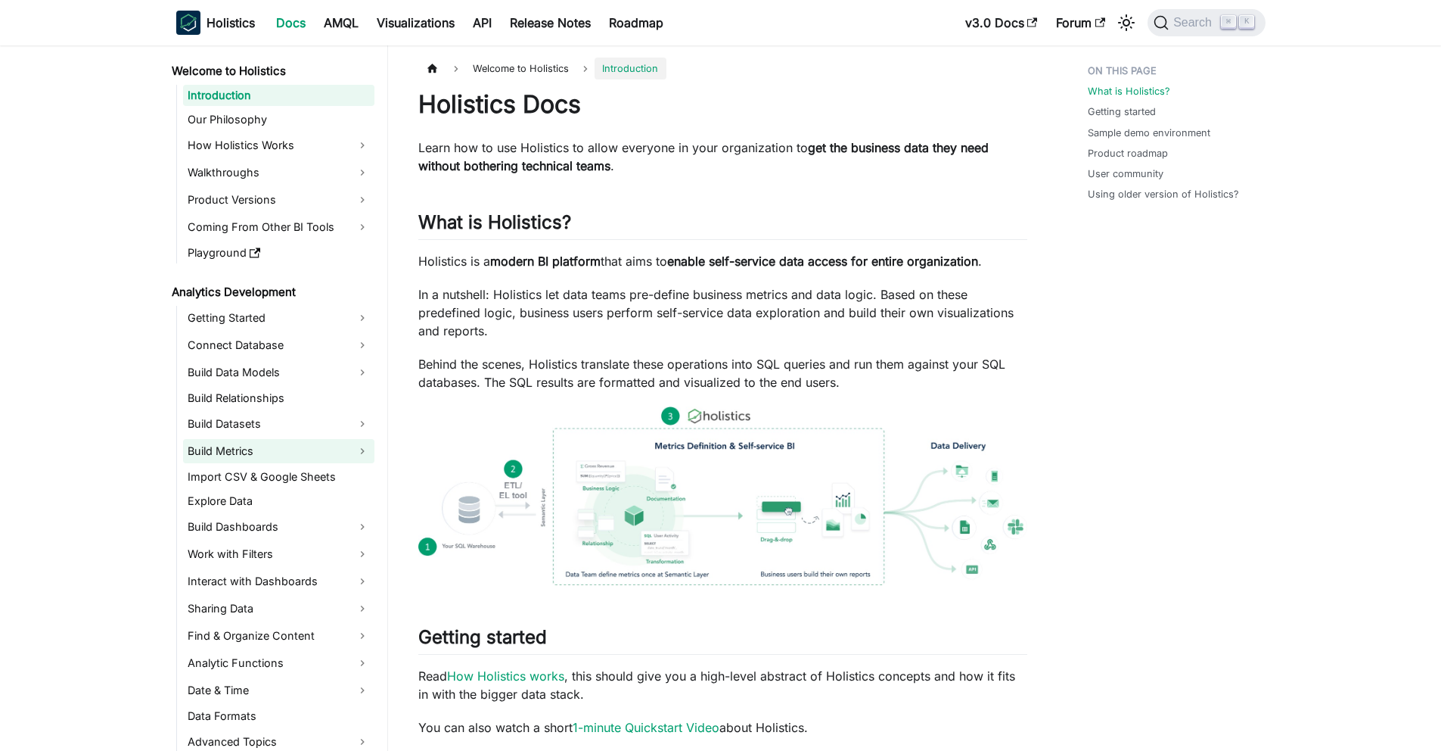
click at [256, 452] on link "Build Metrics" at bounding box center [278, 451] width 191 height 24
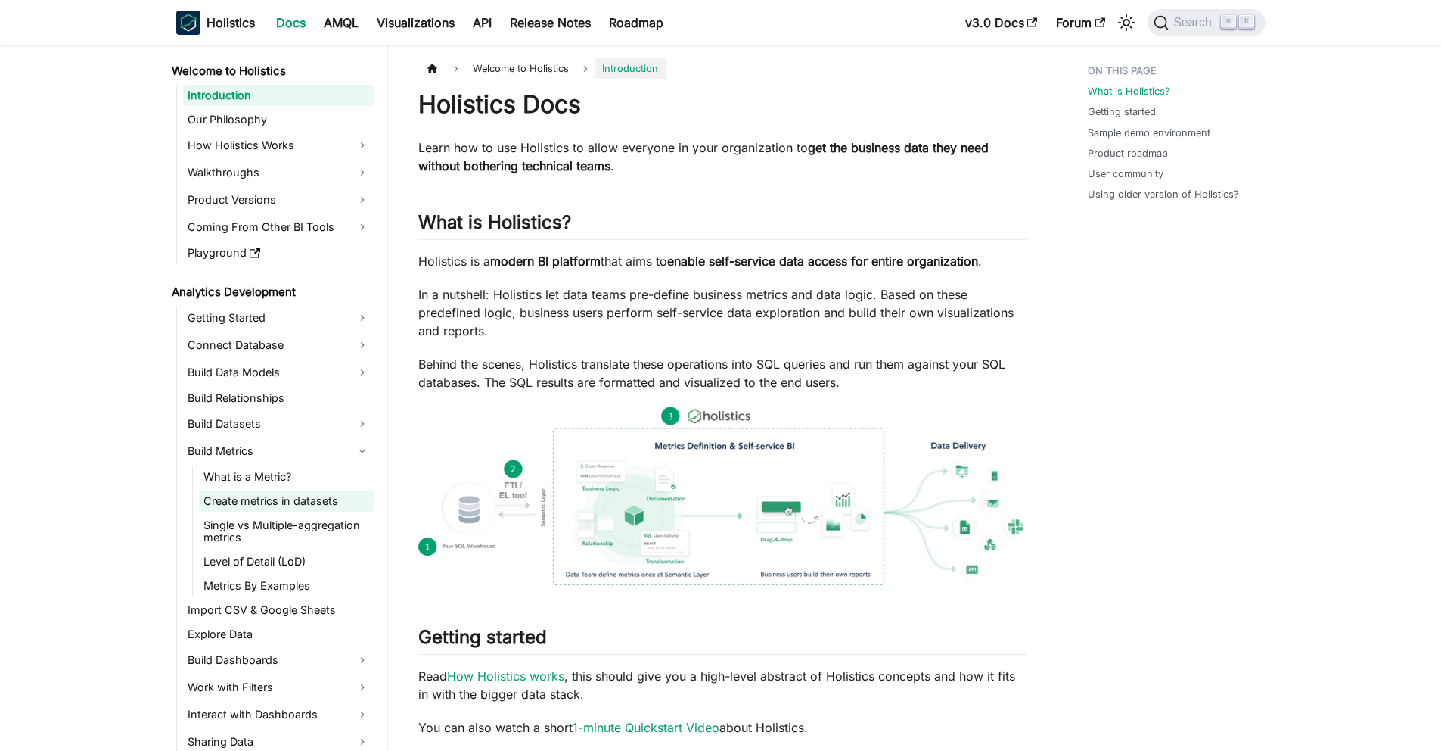
click at [271, 504] on link "Create metrics in datasets" at bounding box center [287, 500] width 176 height 21
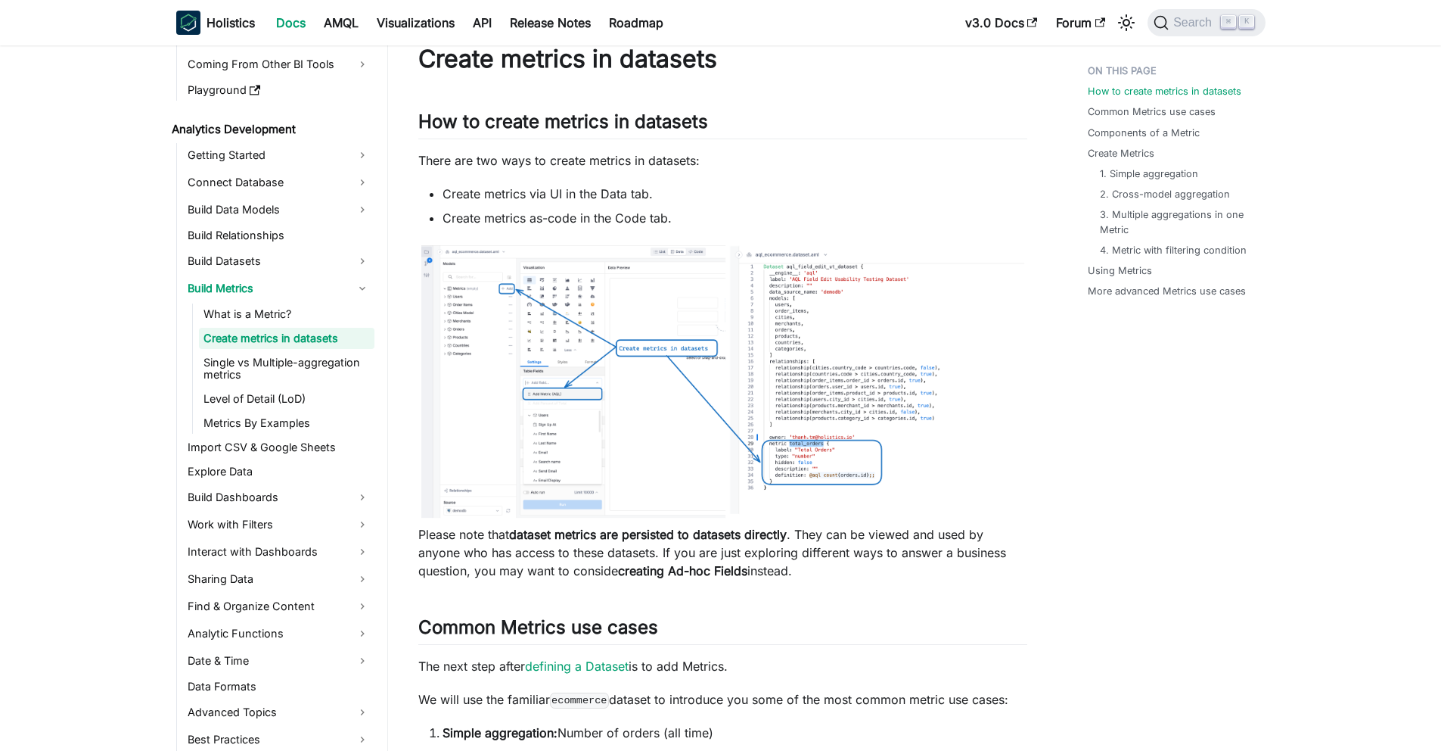
scroll to position [43, 0]
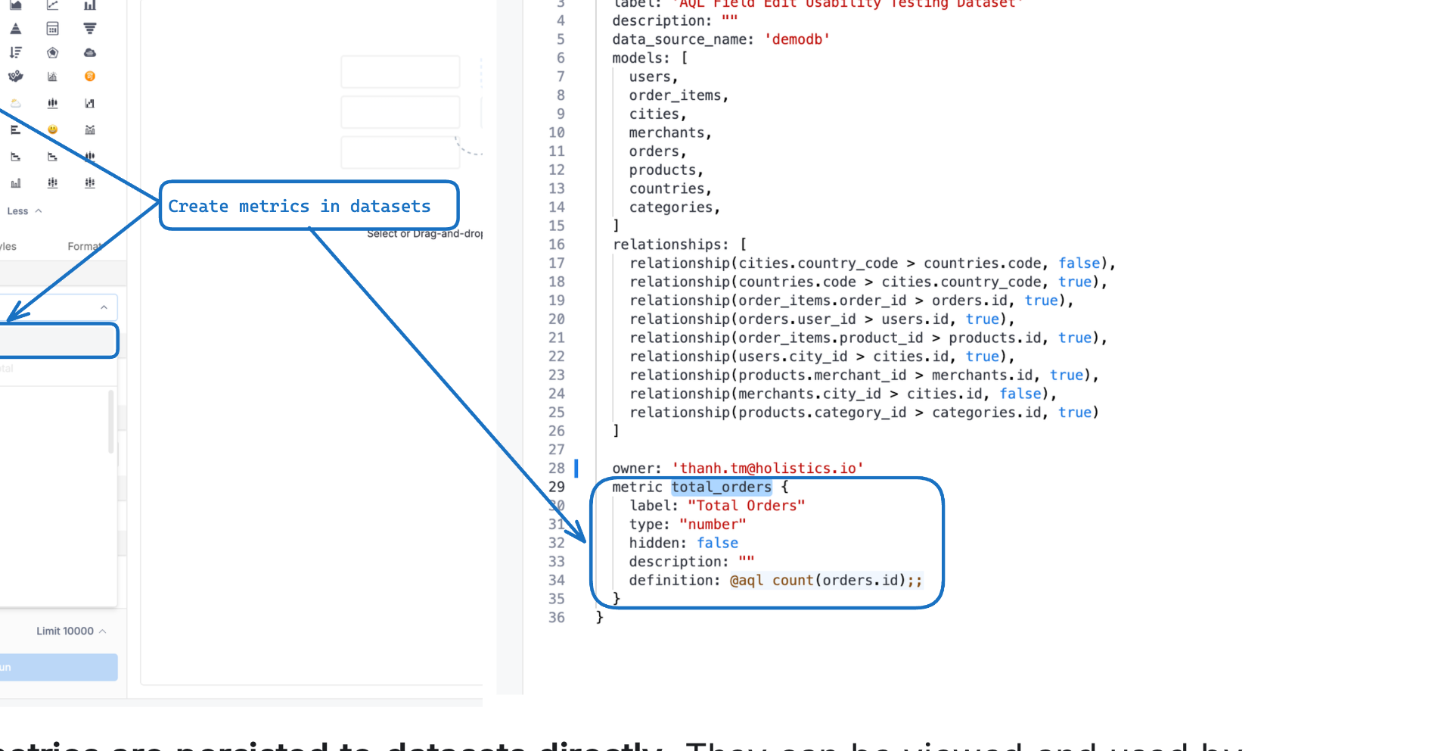
click at [824, 449] on img at bounding box center [722, 383] width 609 height 278
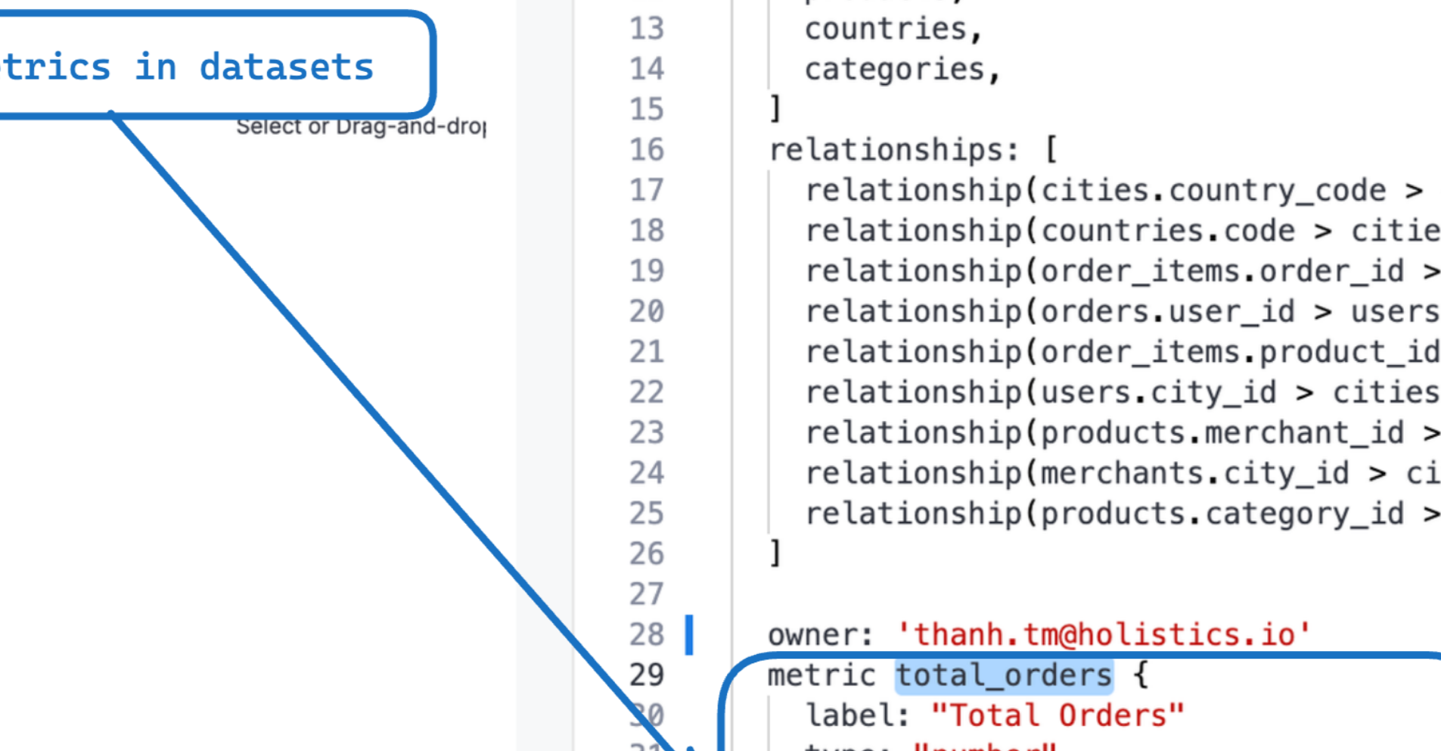
click at [821, 449] on img at bounding box center [720, 374] width 1319 height 603
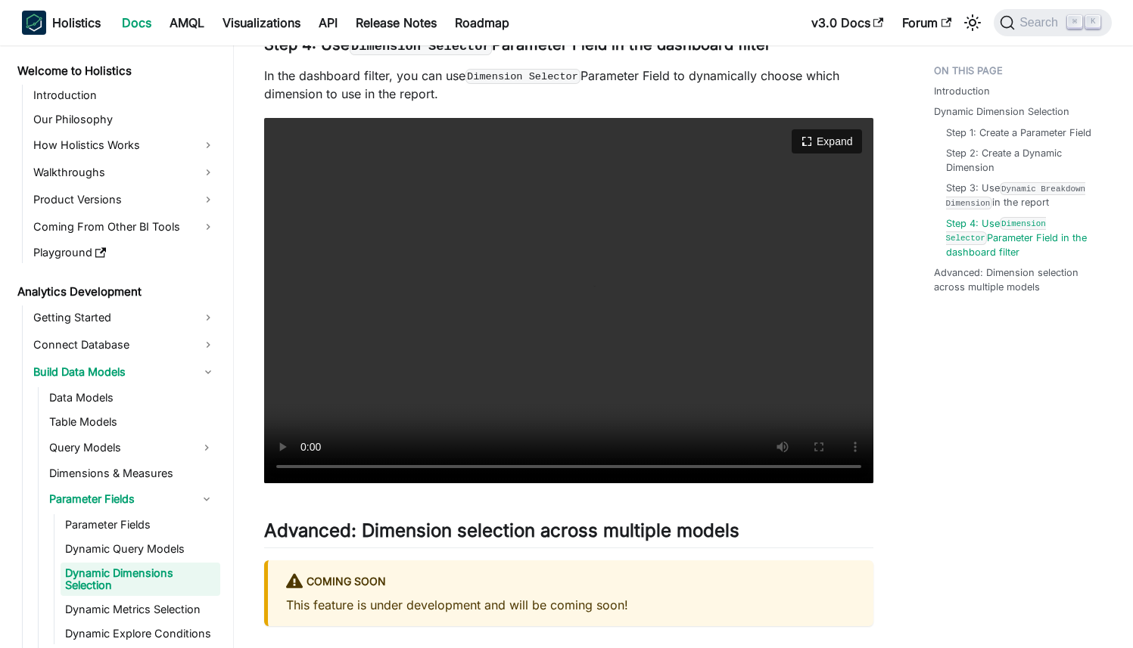
click at [328, 370] on video "Your browser does not support embedding video, but you can download it ." at bounding box center [568, 300] width 609 height 365
click at [493, 384] on video "Your browser does not support embedding video, but you can download it ." at bounding box center [568, 300] width 609 height 365
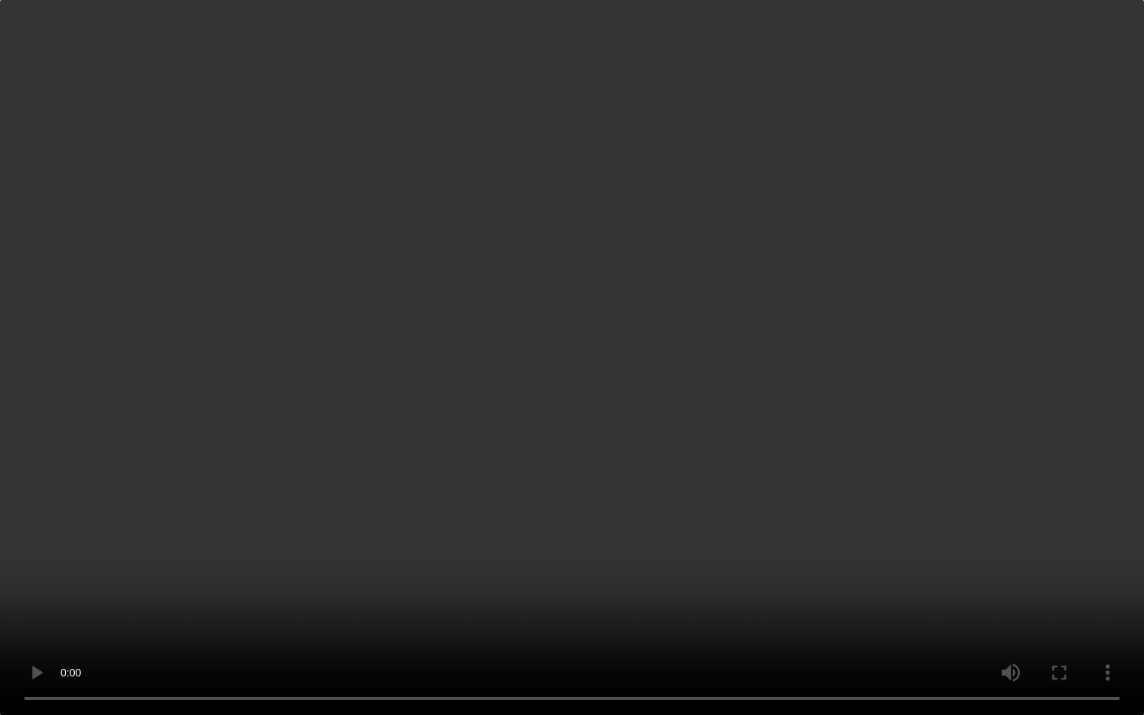
click at [499, 444] on video "Your browser does not support embedding video, but you can download it ." at bounding box center [572, 357] width 1144 height 715
click at [574, 385] on video "Your browser does not support embedding video, but you can download it ." at bounding box center [572, 357] width 1144 height 715
click at [251, 341] on video "Your browser does not support embedding video, but you can download it ." at bounding box center [572, 357] width 1144 height 715
click at [455, 367] on video "Your browser does not support embedding video, but you can download it ." at bounding box center [572, 357] width 1144 height 715
click at [362, 359] on video "Your browser does not support embedding video, but you can download it ." at bounding box center [572, 357] width 1144 height 715
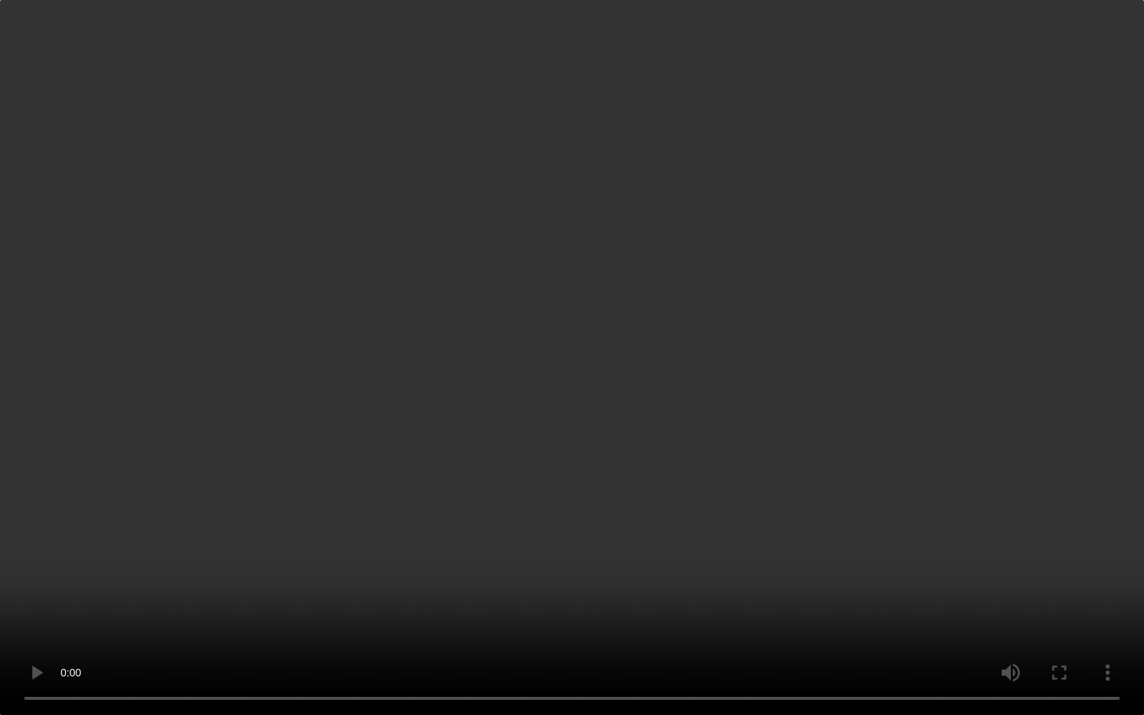
click at [495, 430] on video "Your browser does not support embedding video, but you can download it ." at bounding box center [572, 357] width 1144 height 715
click at [228, 253] on video "Your browser does not support embedding video, but you can download it ." at bounding box center [572, 357] width 1144 height 715
click at [546, 301] on video "Your browser does not support embedding video, but you can download it ." at bounding box center [572, 357] width 1144 height 715
click at [505, 343] on video "Your browser does not support embedding video, but you can download it ." at bounding box center [572, 357] width 1144 height 715
click at [490, 392] on video "Your browser does not support embedding video, but you can download it ." at bounding box center [572, 357] width 1144 height 715
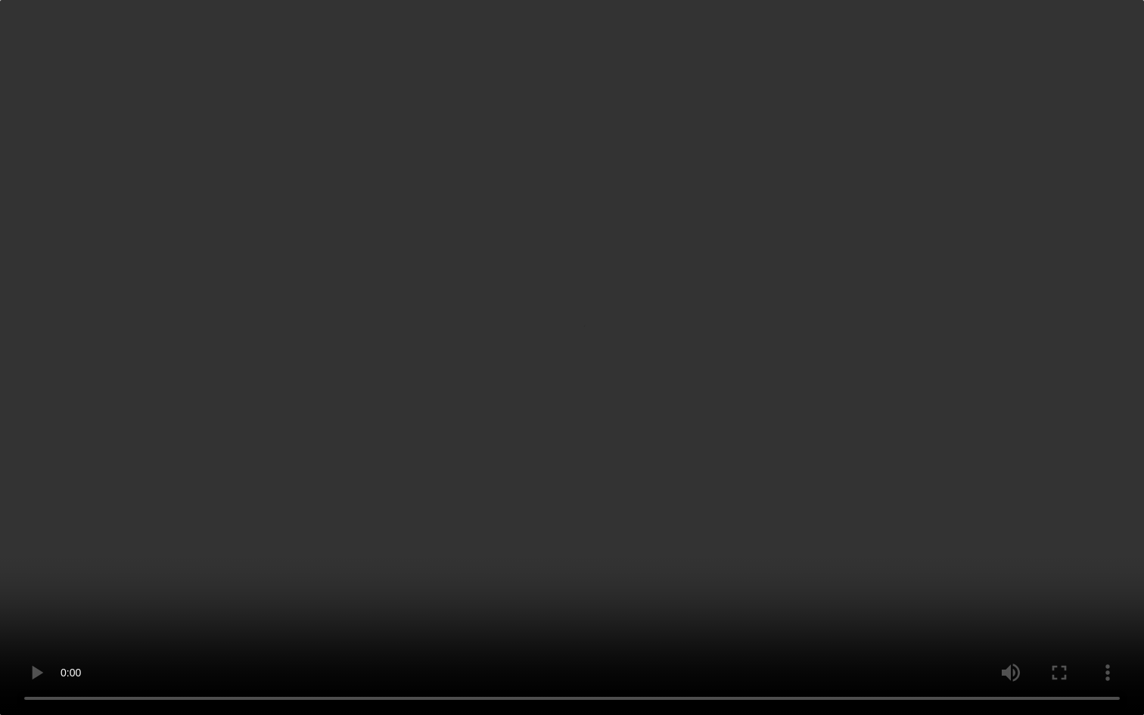
click at [446, 446] on video "Your browser does not support embedding video, but you can download it ." at bounding box center [572, 357] width 1144 height 715
click at [263, 325] on video "Your browser does not support embedding video, but you can download it ." at bounding box center [572, 357] width 1144 height 715
click at [406, 396] on video "Your browser does not support embedding video, but you can download it ." at bounding box center [572, 357] width 1144 height 715
click at [269, 259] on video "Your browser does not support embedding video, but you can download it ." at bounding box center [572, 357] width 1144 height 715
click at [269, 258] on video "Your browser does not support embedding video, but you can download it ." at bounding box center [572, 357] width 1144 height 715
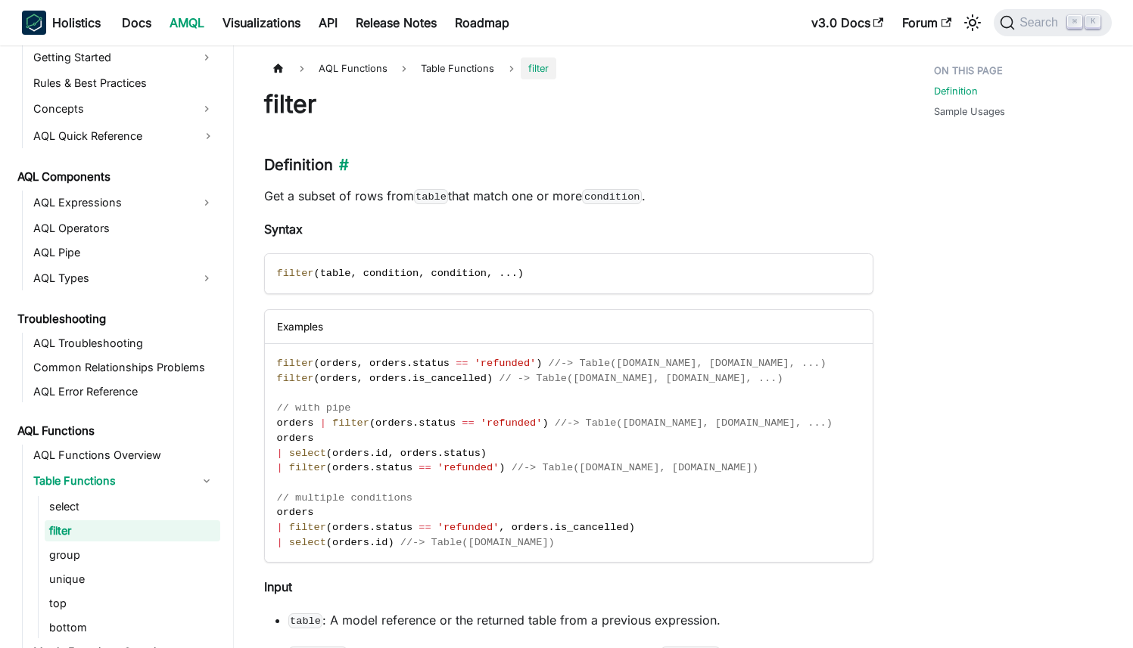
scroll to position [734, 0]
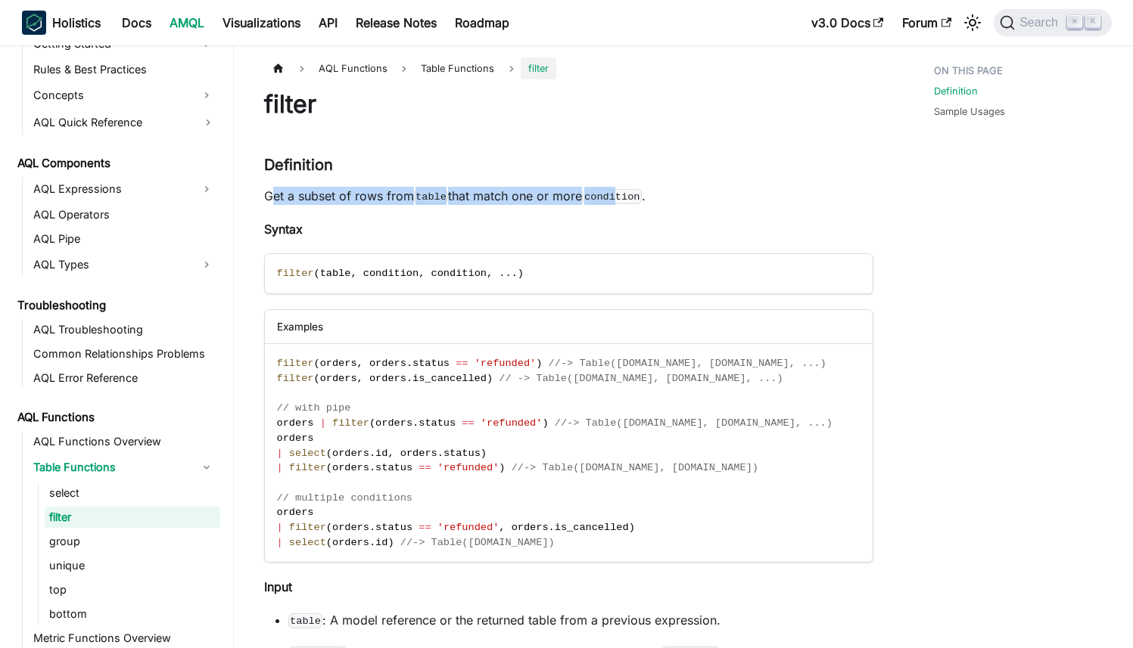
drag, startPoint x: 272, startPoint y: 194, endPoint x: 621, endPoint y: 194, distance: 349.5
click at [621, 194] on p "Get a subset of rows from table that match one or more condition ." at bounding box center [568, 196] width 609 height 18
click at [621, 194] on code "condition" at bounding box center [612, 196] width 60 height 15
drag, startPoint x: 685, startPoint y: 195, endPoint x: 247, endPoint y: 194, distance: 438.8
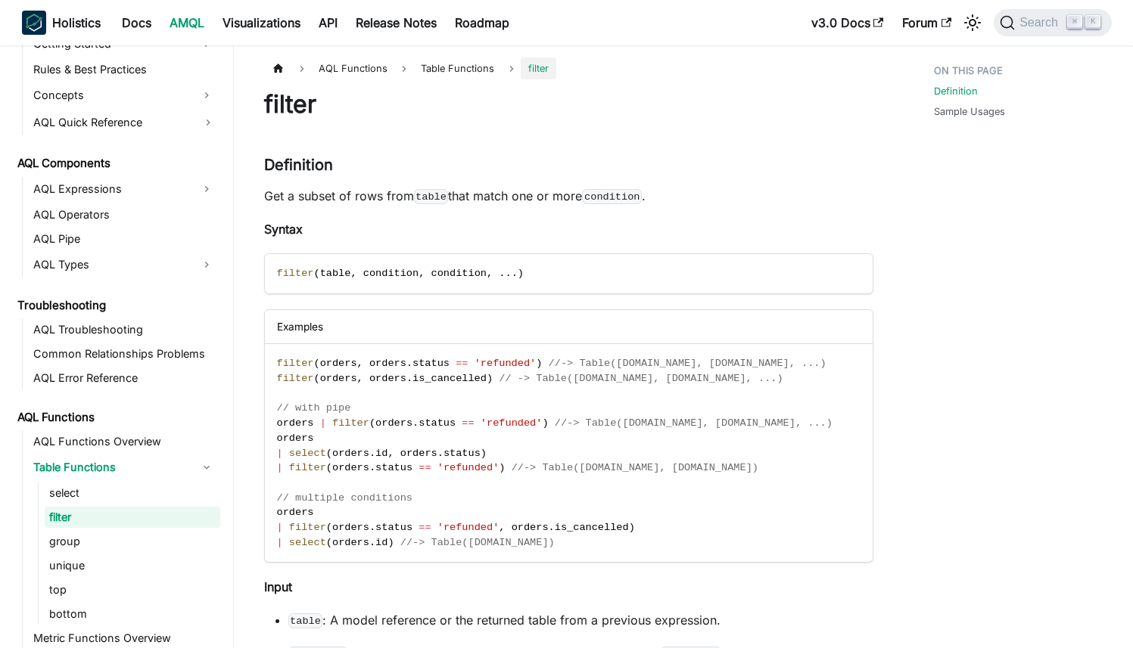
click at [437, 200] on code "table" at bounding box center [431, 196] width 35 height 15
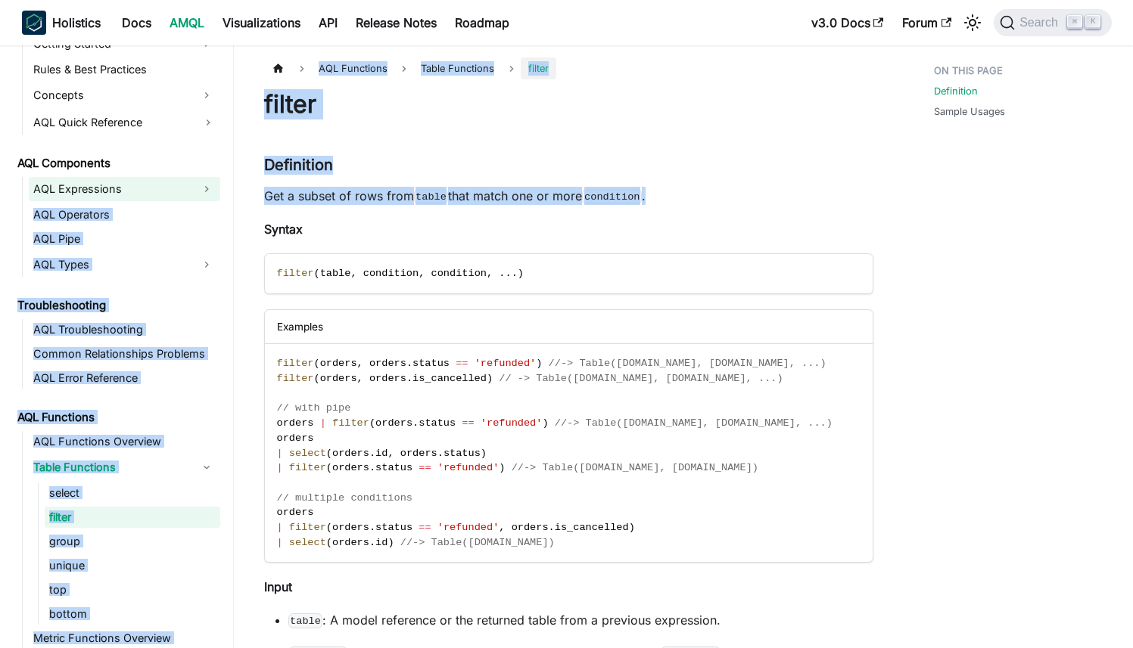
drag, startPoint x: 686, startPoint y: 201, endPoint x: 219, endPoint y: 191, distance: 467.7
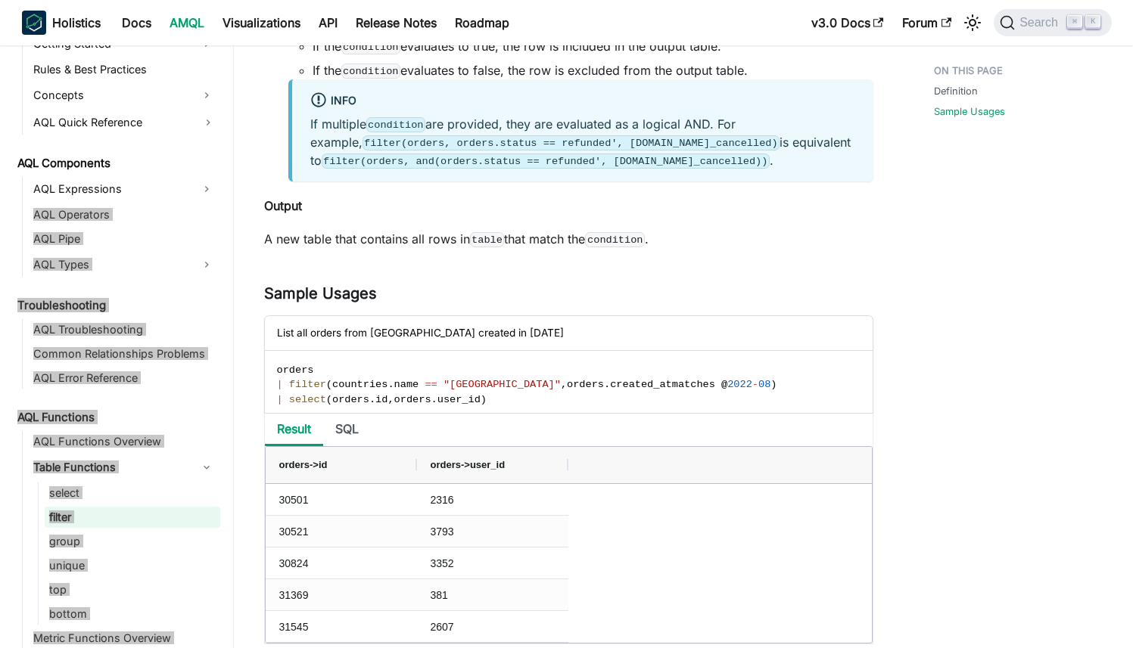
scroll to position [723, 0]
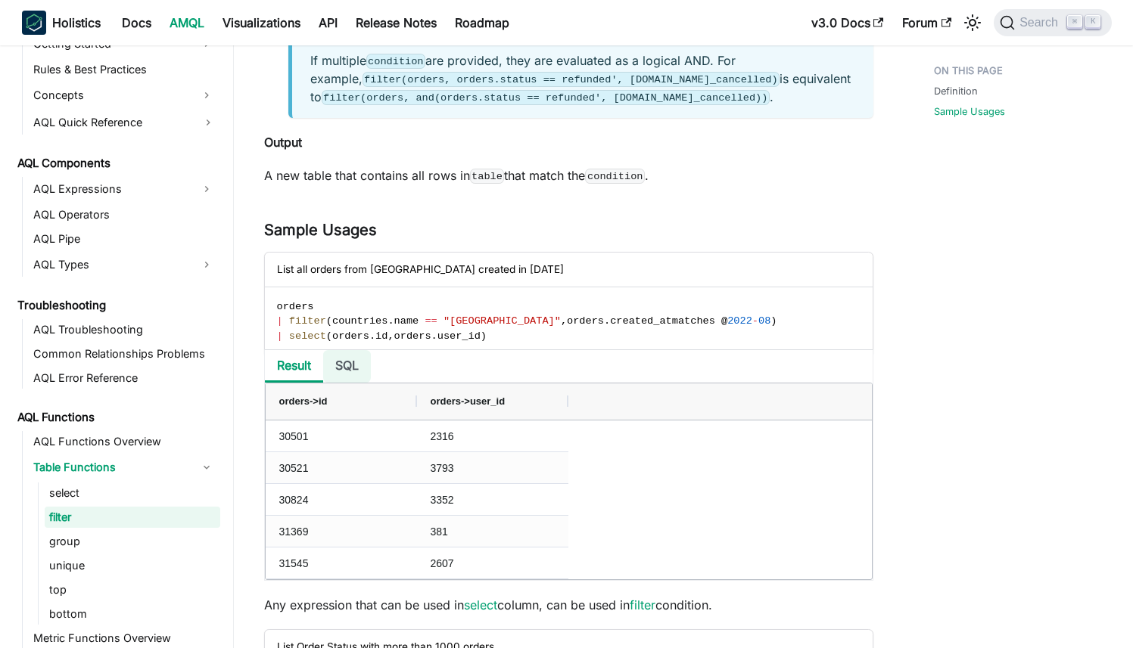
click at [350, 363] on li "SQL" at bounding box center [347, 366] width 48 height 33
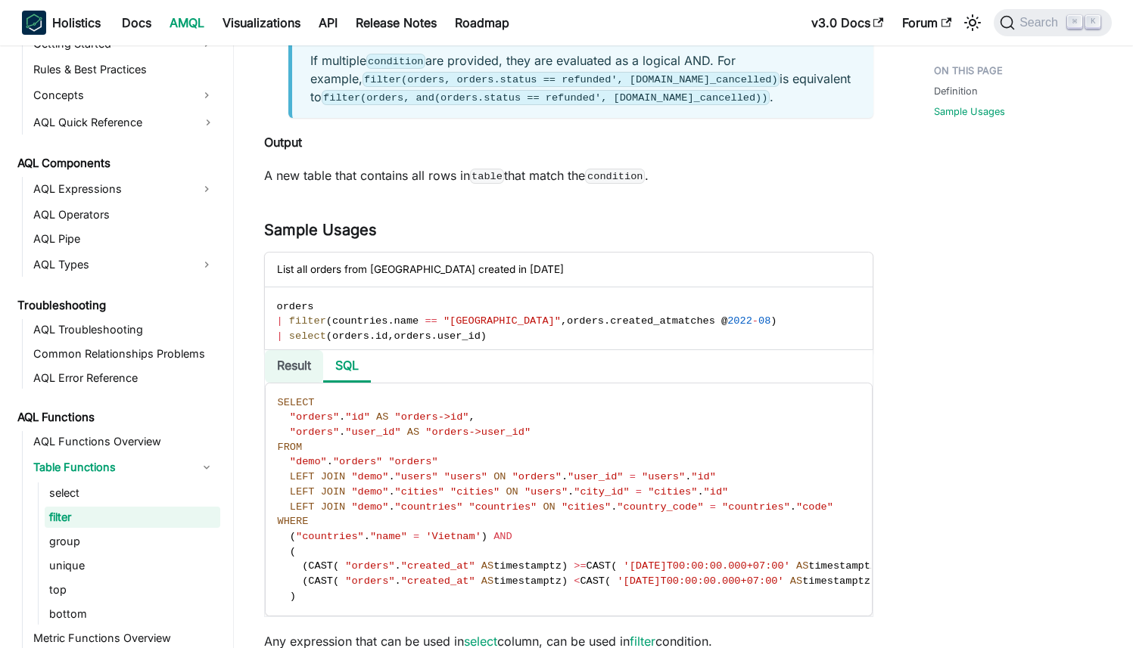
click at [295, 353] on li "Result" at bounding box center [294, 366] width 58 height 33
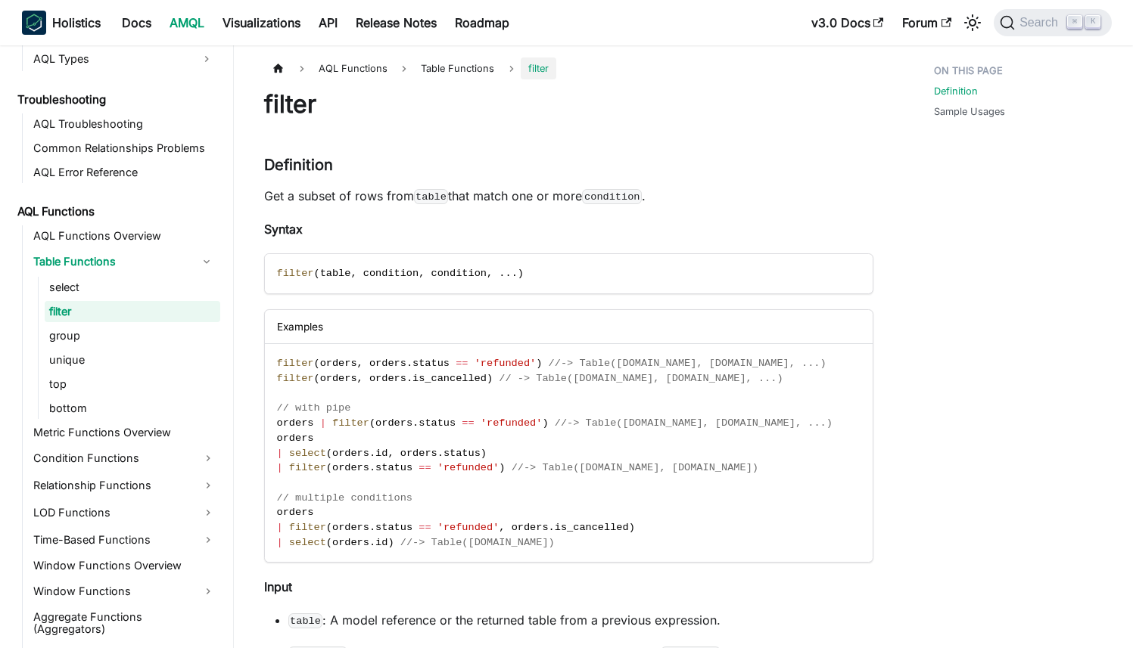
scroll to position [954, 0]
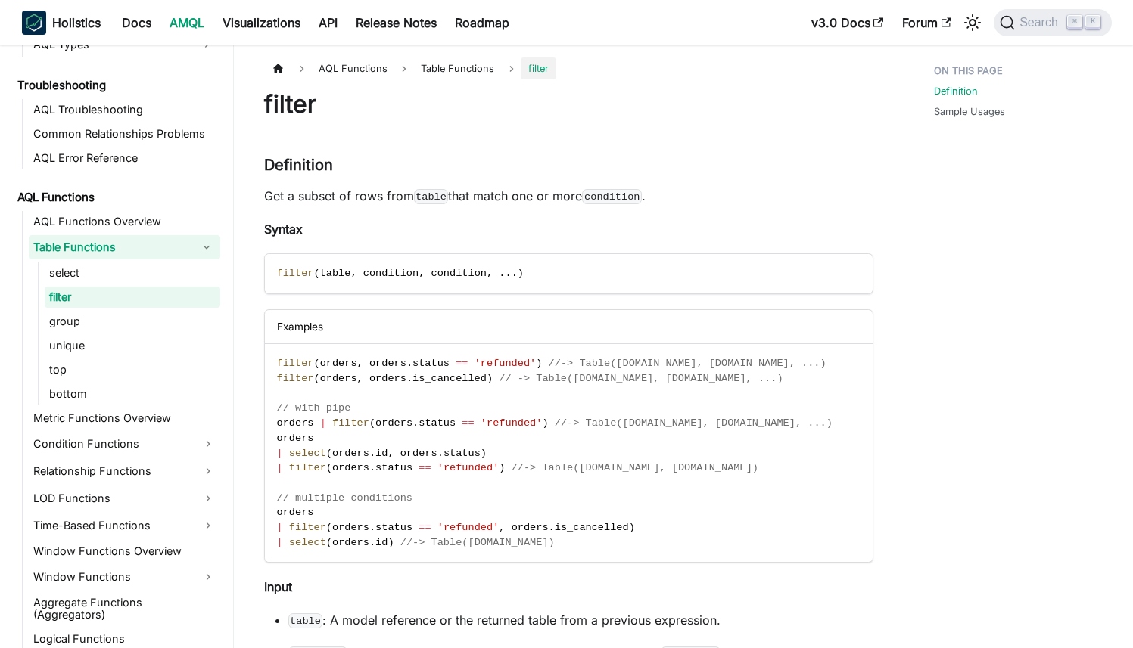
click at [71, 249] on link "Table Functions" at bounding box center [111, 247] width 164 height 24
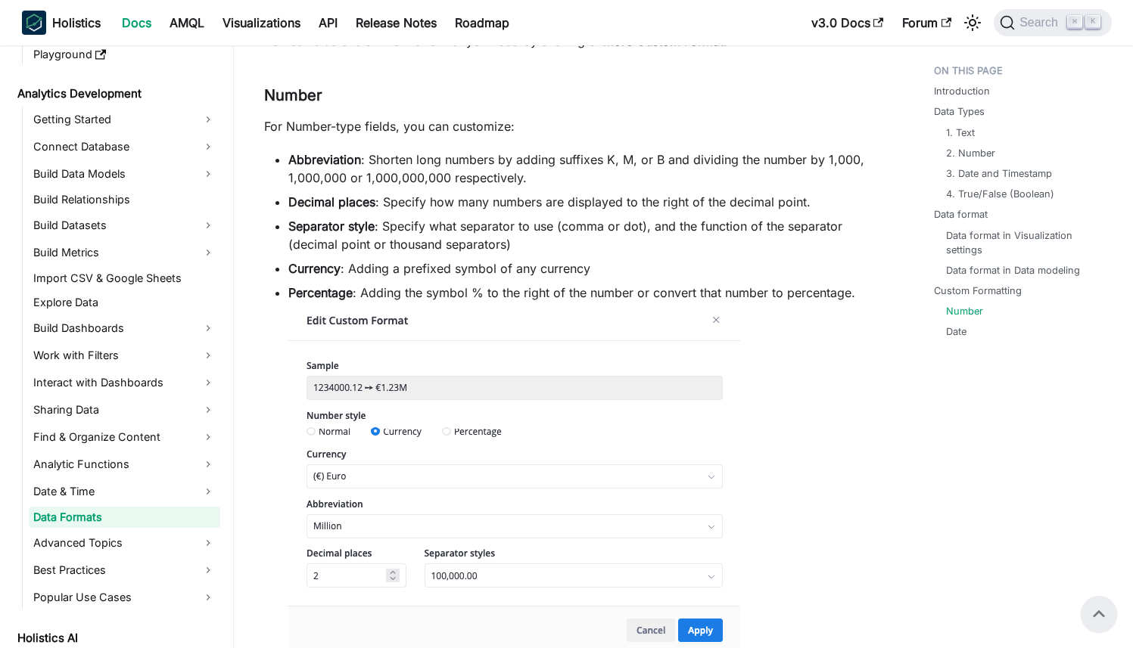
scroll to position [3500, 0]
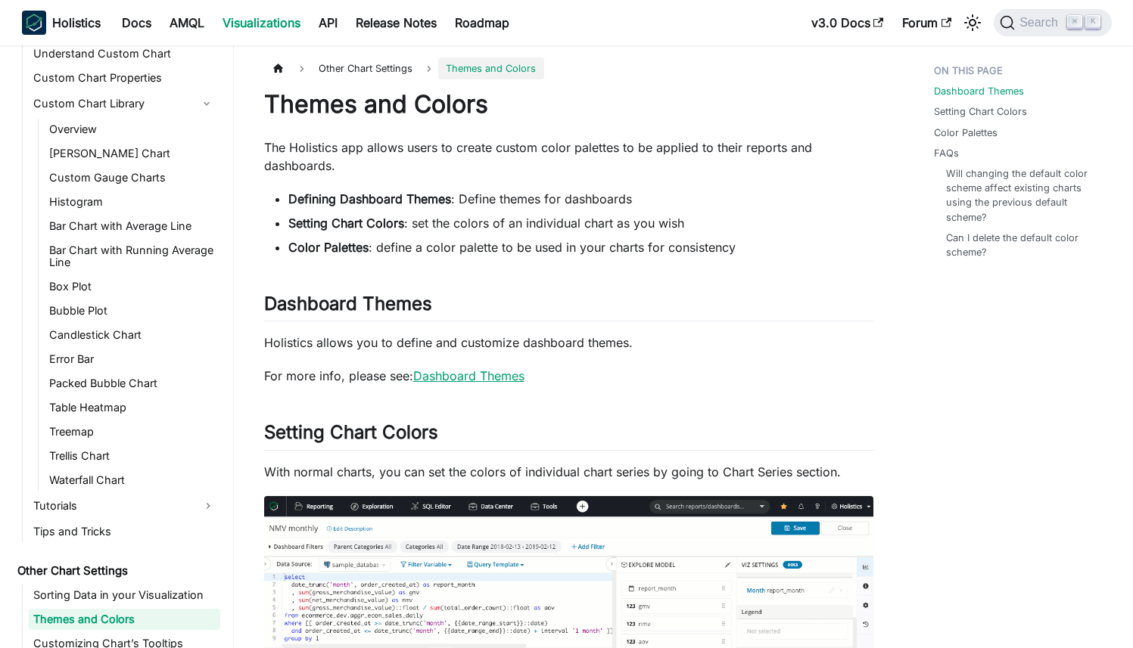
click at [457, 375] on link "Dashboard Themes" at bounding box center [468, 375] width 111 height 15
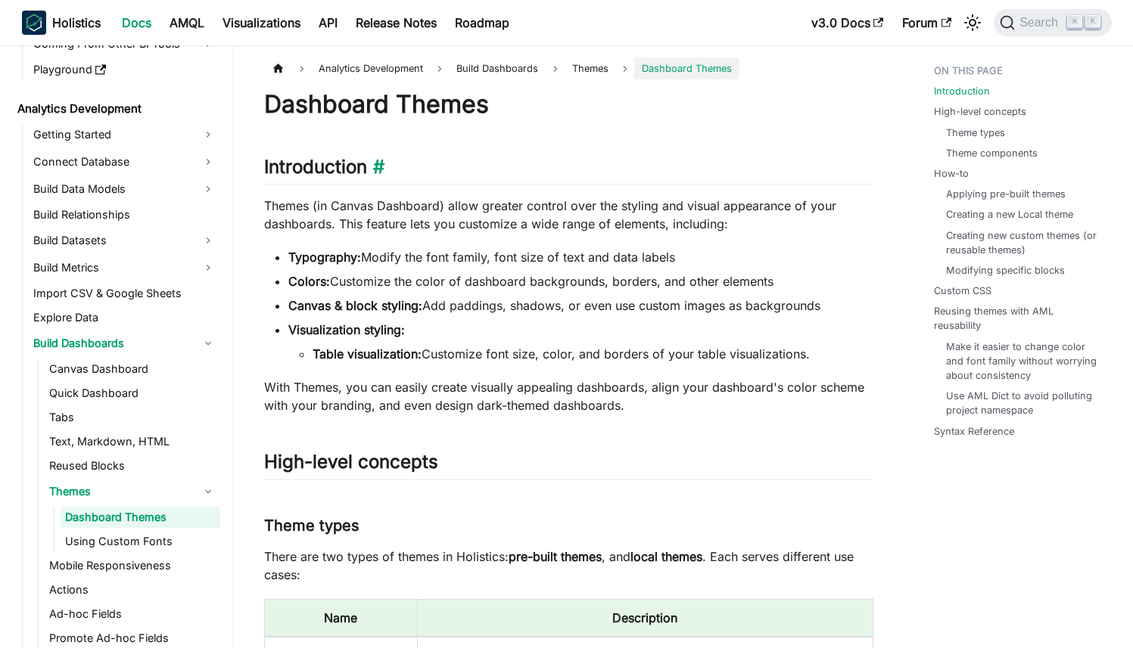
scroll to position [183, 0]
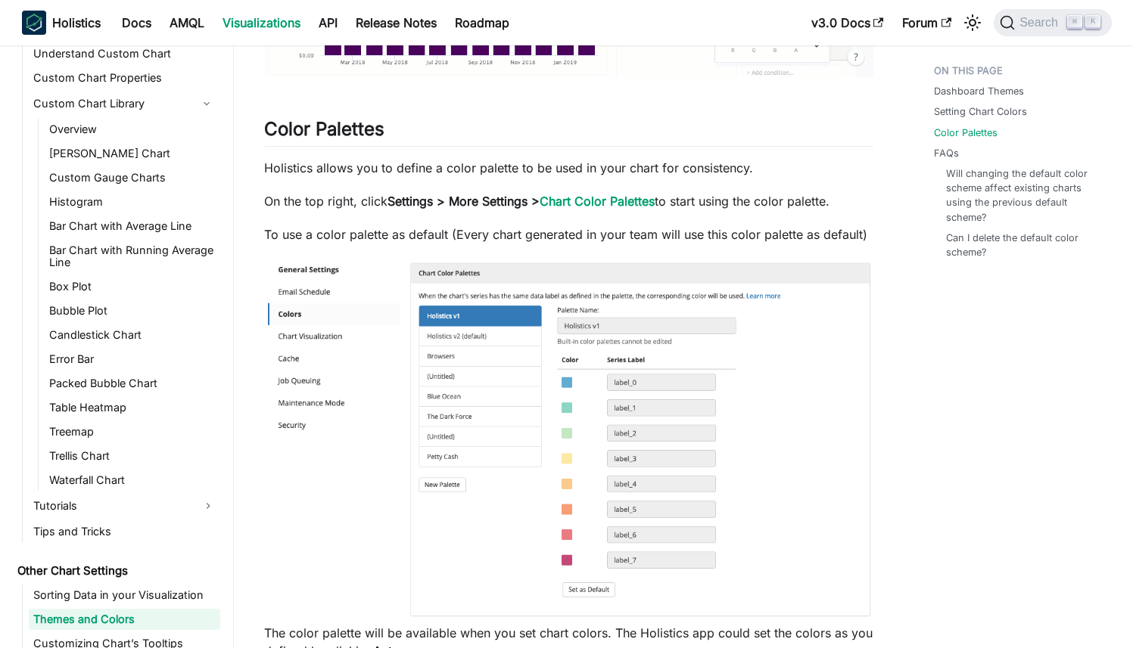
scroll to position [726, 0]
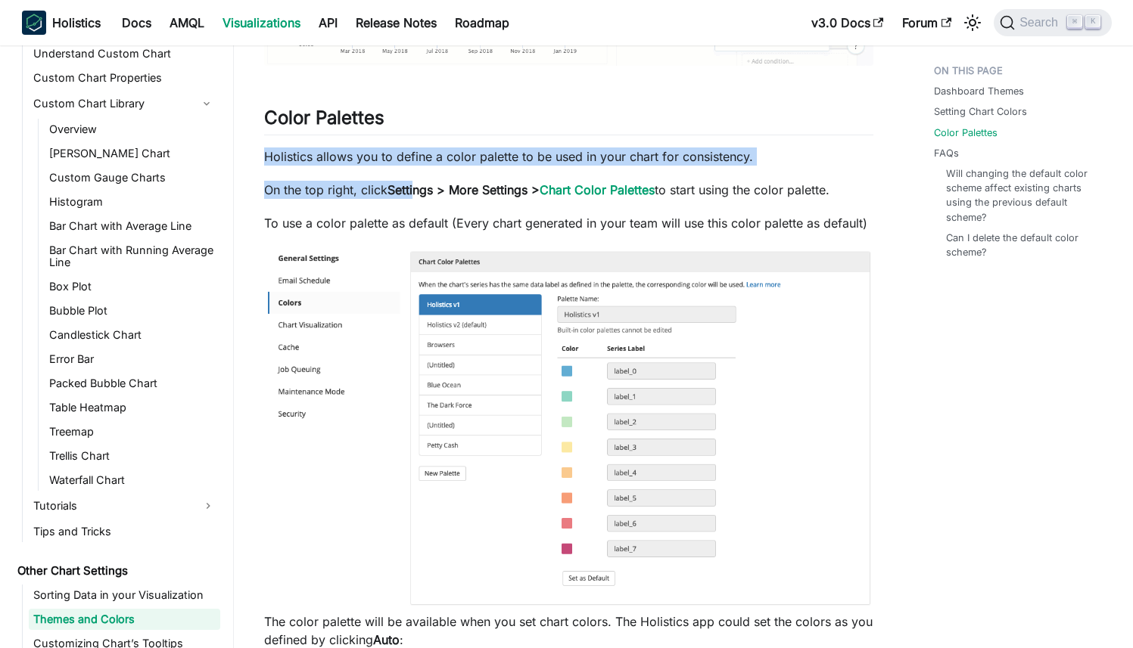
drag, startPoint x: 372, startPoint y: 144, endPoint x: 418, endPoint y: 195, distance: 68.6
click at [418, 196] on div "Themes and Colors The Holistics app allows users to create custom color palette…" at bounding box center [568, 558] width 609 height 2391
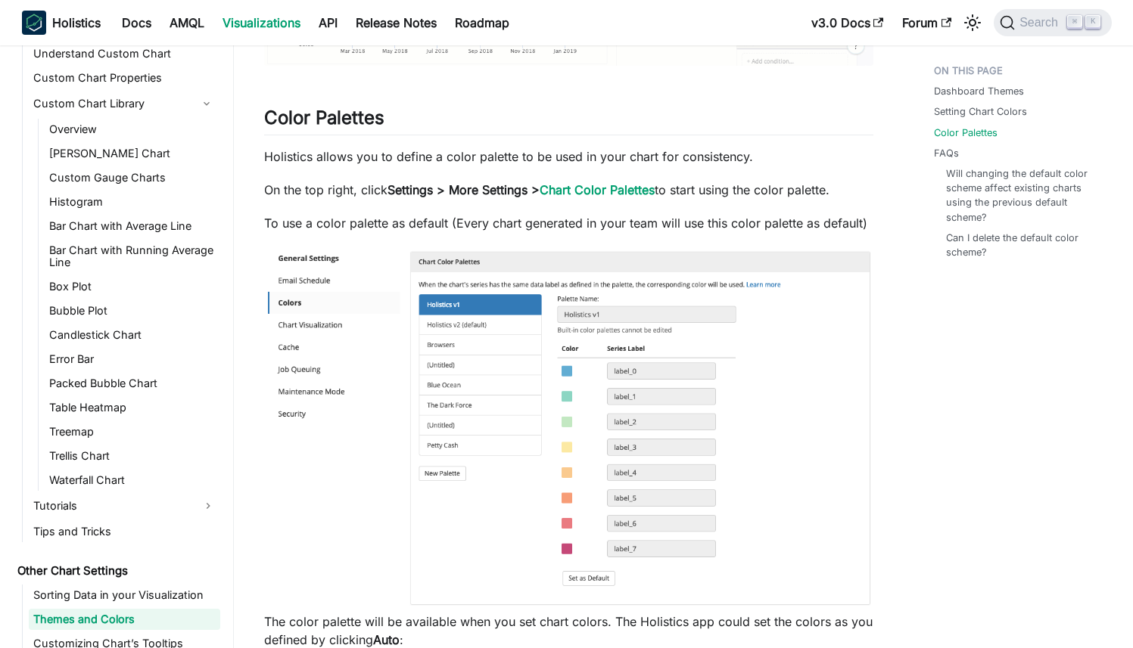
click at [474, 203] on div "Themes and Colors The Holistics app allows users to create custom color palette…" at bounding box center [568, 558] width 609 height 2391
